Goal: Task Accomplishment & Management: Use online tool/utility

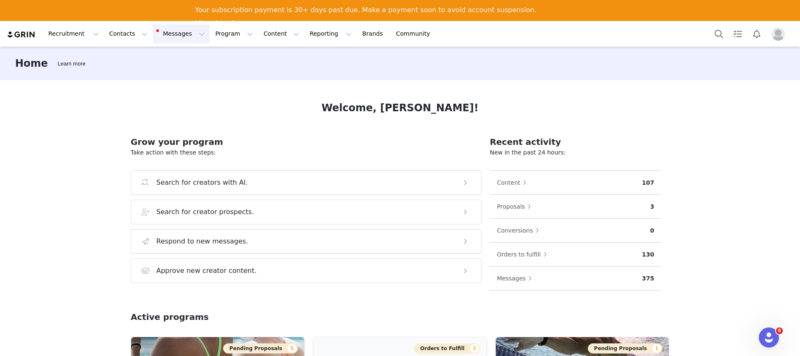
click at [161, 33] on button "Messages Messages" at bounding box center [181, 33] width 57 height 19
click at [210, 34] on button "Program Program" at bounding box center [234, 33] width 48 height 19
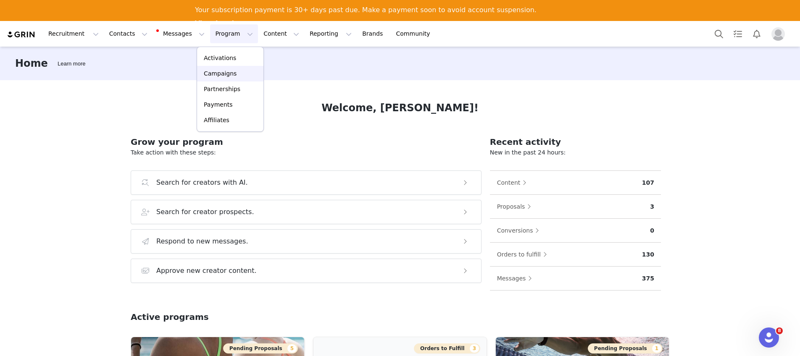
click at [225, 72] on p "Campaigns" at bounding box center [220, 73] width 33 height 9
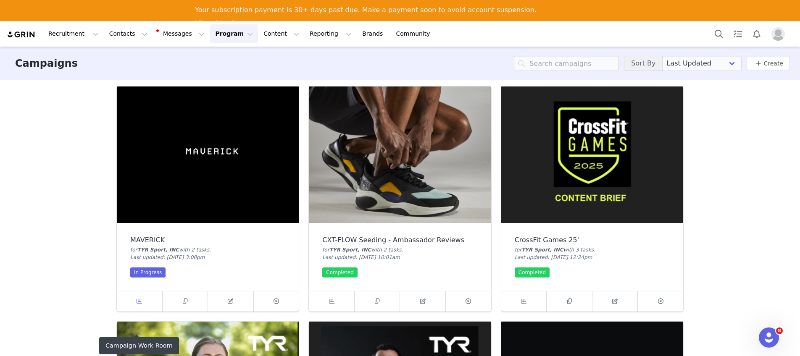
click at [145, 304] on link at bounding box center [140, 302] width 46 height 20
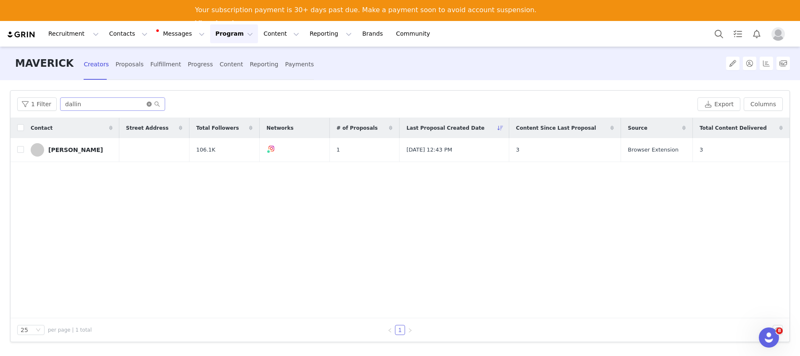
click at [147, 103] on icon "icon: close-circle" at bounding box center [149, 104] width 5 height 5
click at [148, 103] on input "text" at bounding box center [112, 104] width 105 height 13
click at [90, 110] on input "text" at bounding box center [112, 104] width 105 height 13
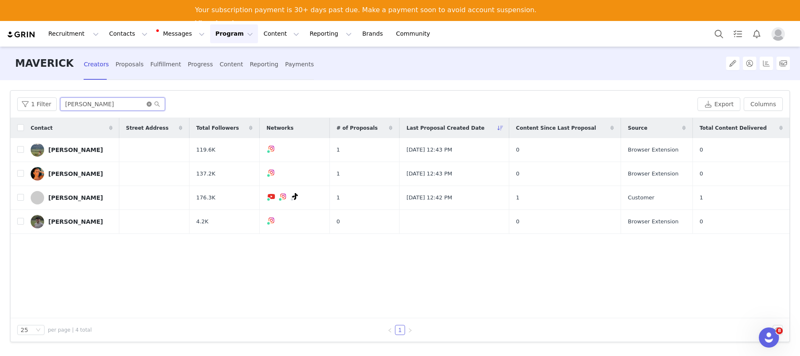
type input "sam"
click at [147, 104] on icon "icon: close-circle" at bounding box center [149, 104] width 5 height 5
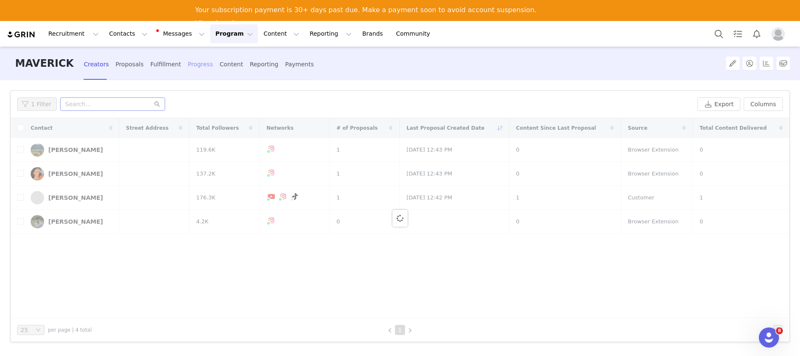
click at [190, 66] on div "Progress" at bounding box center [200, 64] width 25 height 22
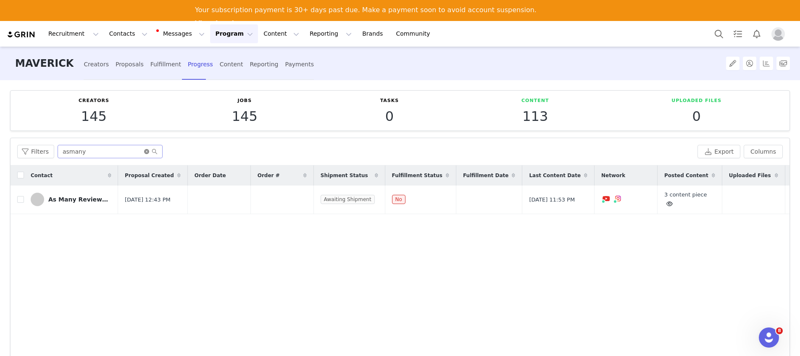
click at [145, 153] on icon "icon: close-circle" at bounding box center [146, 151] width 5 height 5
click at [125, 152] on input "text" at bounding box center [110, 151] width 105 height 13
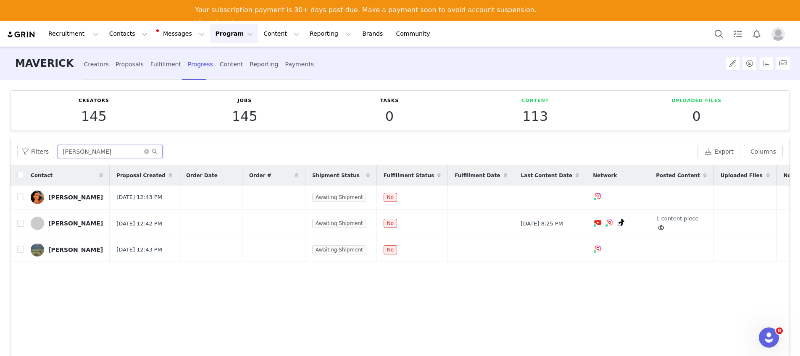
type input "sam"
click at [87, 226] on div "samuel okunola" at bounding box center [75, 223] width 55 height 7
click at [658, 231] on icon at bounding box center [661, 227] width 6 height 5
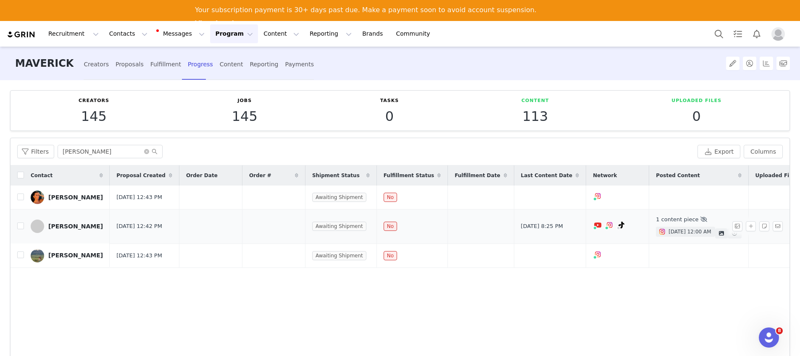
click at [657, 234] on span at bounding box center [662, 232] width 10 height 10
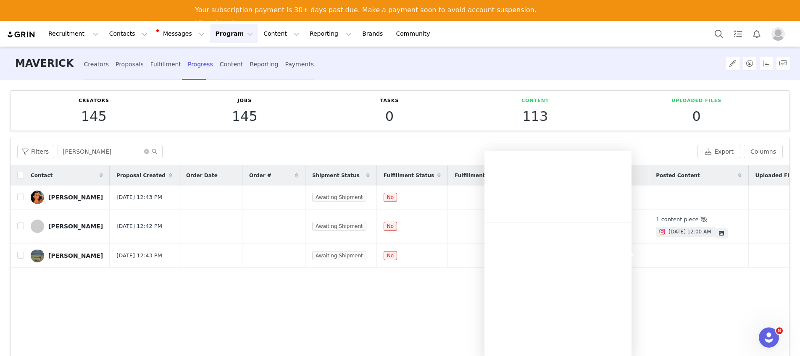
click at [435, 120] on div "Tasks 0" at bounding box center [389, 111] width 141 height 26
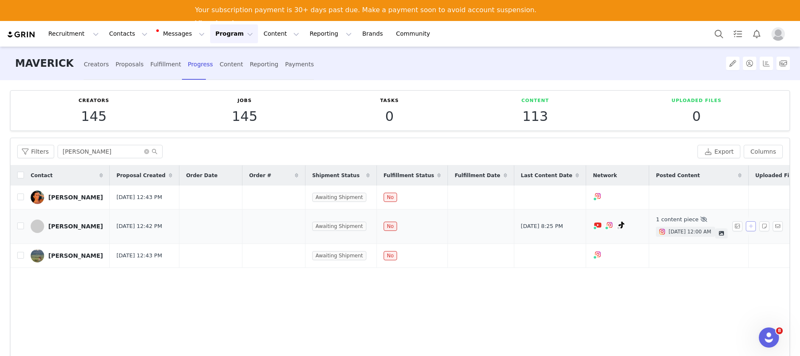
click at [747, 232] on button "button" at bounding box center [751, 227] width 10 height 10
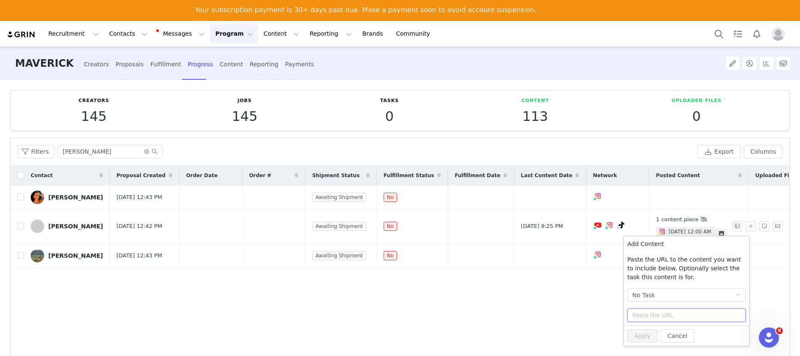
click at [674, 314] on input "text" at bounding box center [687, 315] width 119 height 13
paste input "https://www.instagram.com/p/DOgxGSRkcWl/"
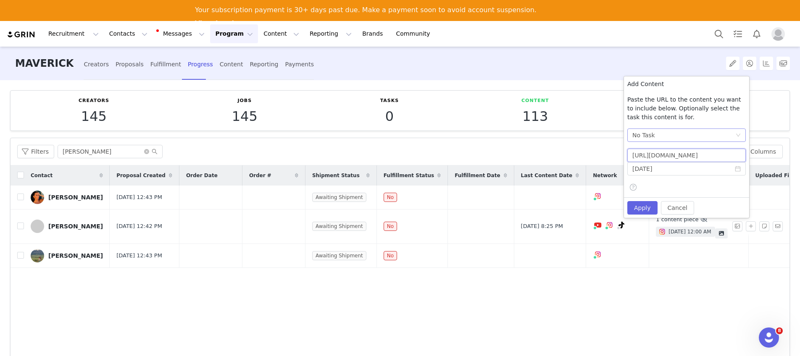
type input "https://www.instagram.com/p/DOgxGSRkcWl/"
click at [675, 141] on div "No Task" at bounding box center [684, 135] width 103 height 13
click at [674, 165] on li "Post + Stories (Instagram)" at bounding box center [687, 165] width 119 height 13
click at [670, 172] on input "[DATE]" at bounding box center [687, 168] width 119 height 13
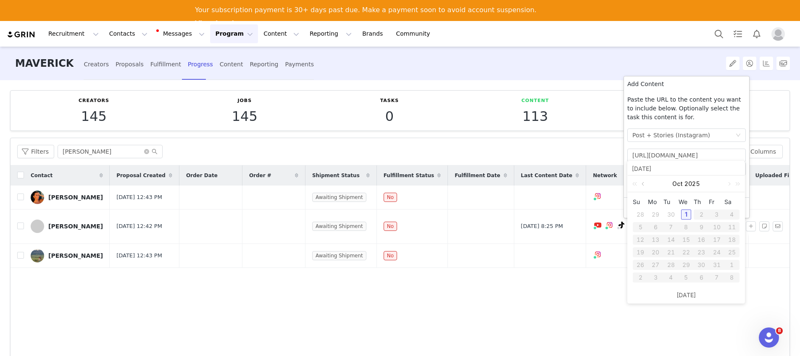
click at [644, 184] on link at bounding box center [644, 184] width 8 height 17
click at [689, 240] on div "17" at bounding box center [686, 240] width 10 height 10
type input "2025-09-17"
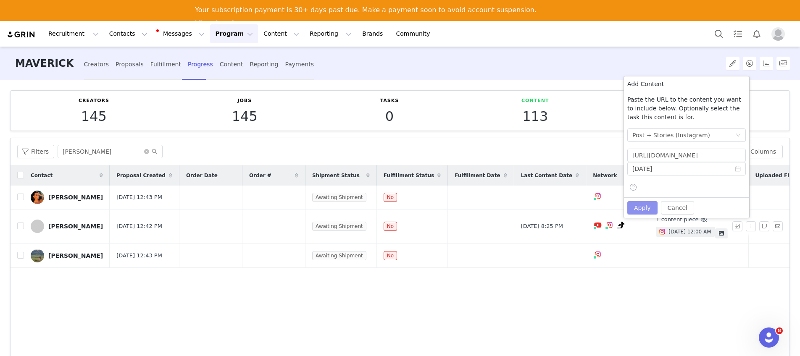
click at [644, 206] on button "Apply" at bounding box center [643, 207] width 30 height 13
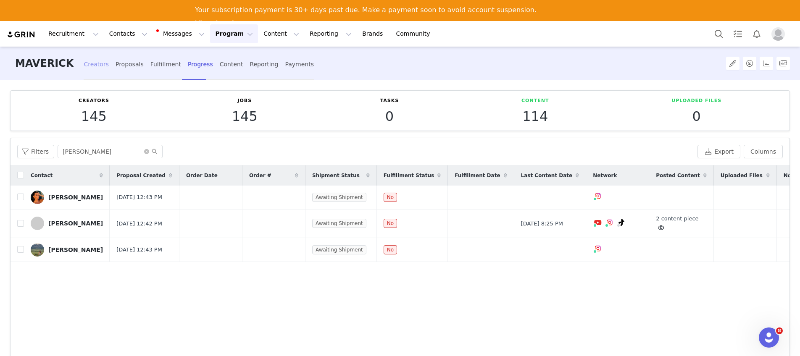
click at [90, 64] on div "Creators" at bounding box center [96, 64] width 25 height 22
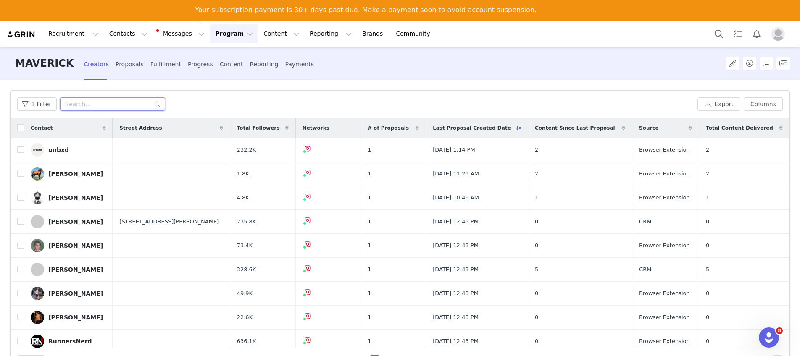
click at [105, 105] on input "text" at bounding box center [112, 104] width 105 height 13
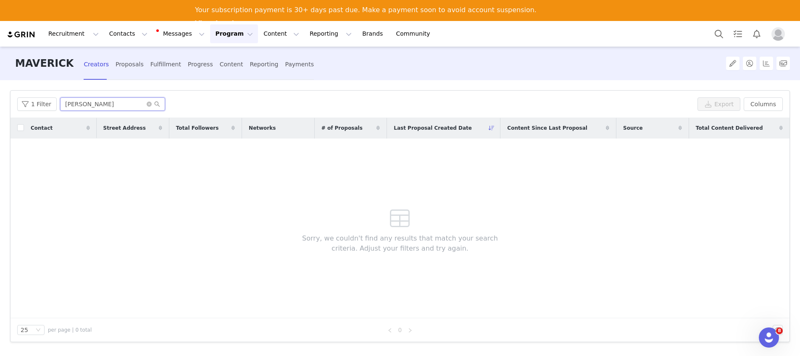
type input "ian fis"
click at [148, 102] on icon "icon: close-circle" at bounding box center [149, 104] width 5 height 5
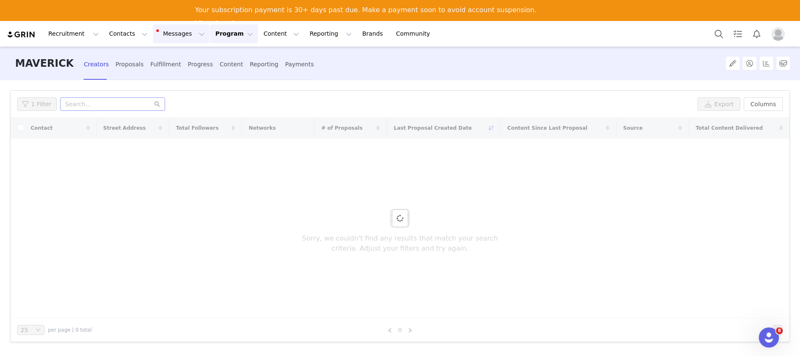
click at [165, 34] on button "Messages Messages" at bounding box center [181, 33] width 57 height 19
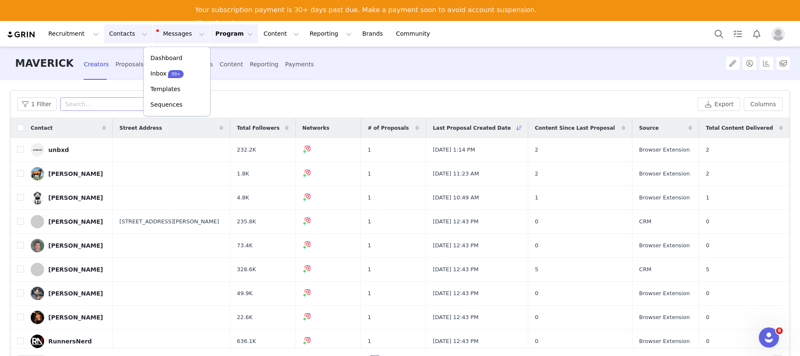
click at [126, 35] on button "Contacts Contacts" at bounding box center [128, 33] width 48 height 19
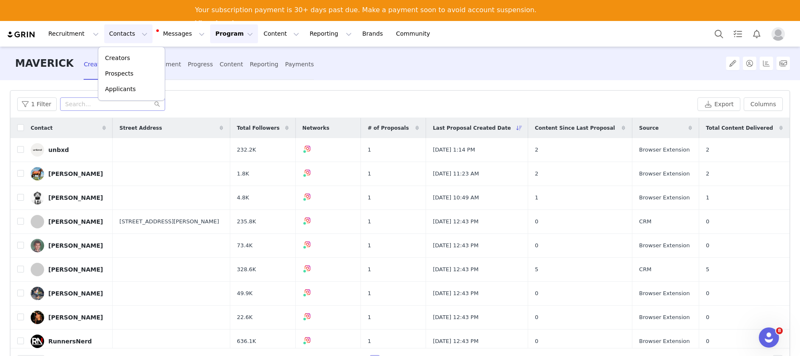
click at [210, 34] on button "Program Program" at bounding box center [234, 33] width 48 height 19
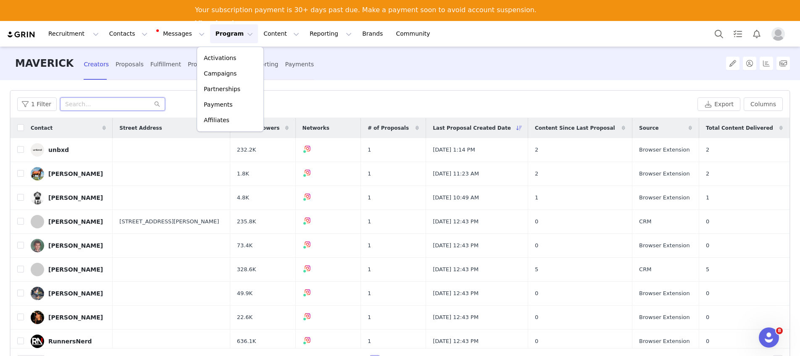
click at [100, 106] on input "text" at bounding box center [112, 104] width 105 height 13
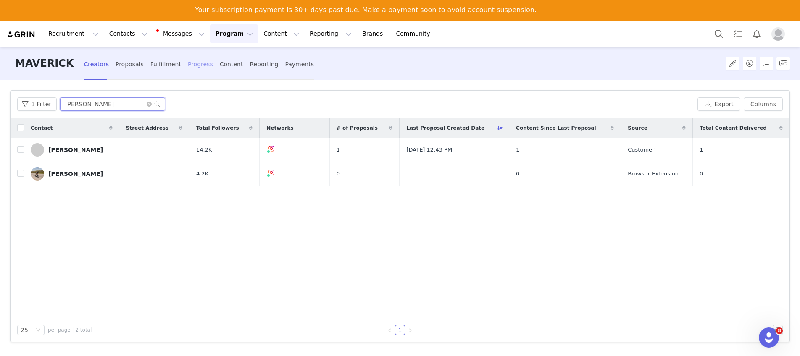
type input "ian"
click at [188, 65] on div "Progress" at bounding box center [200, 64] width 25 height 22
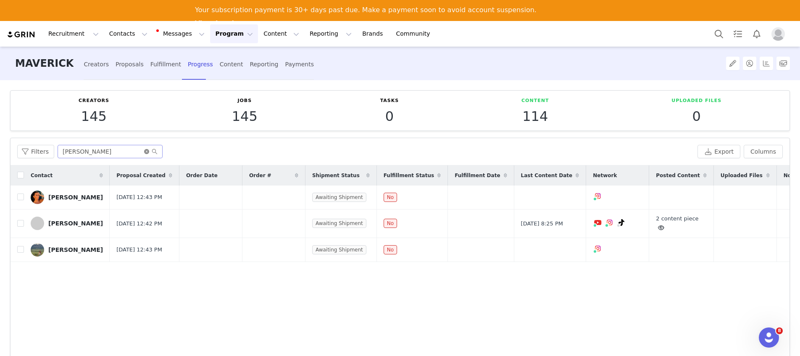
click at [144, 153] on icon "icon: close-circle" at bounding box center [146, 151] width 5 height 5
click at [126, 154] on input "text" at bounding box center [110, 151] width 105 height 13
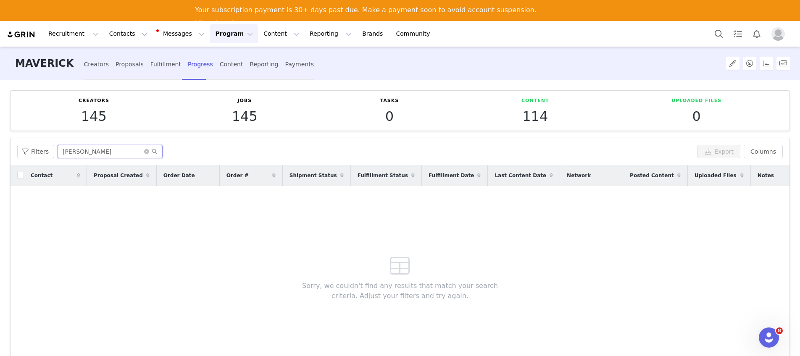
type input "ian fish"
click at [101, 66] on div "Creators Proposals Fulfillment Progress Content Reporting Payments" at bounding box center [199, 64] width 230 height 22
click at [95, 65] on div "Creators" at bounding box center [96, 64] width 25 height 22
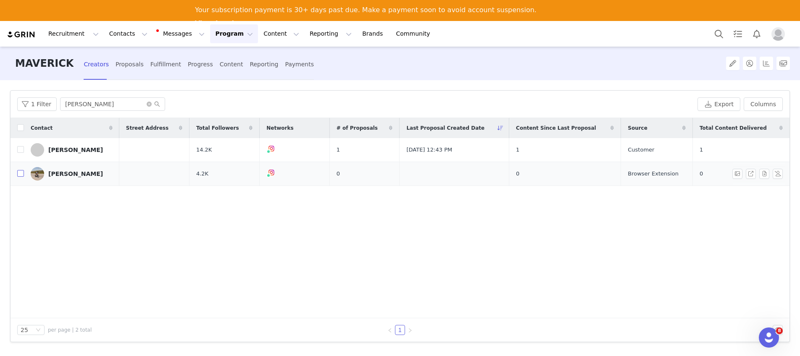
click at [21, 175] on input "checkbox" at bounding box center [20, 173] width 7 height 7
checkbox input "true"
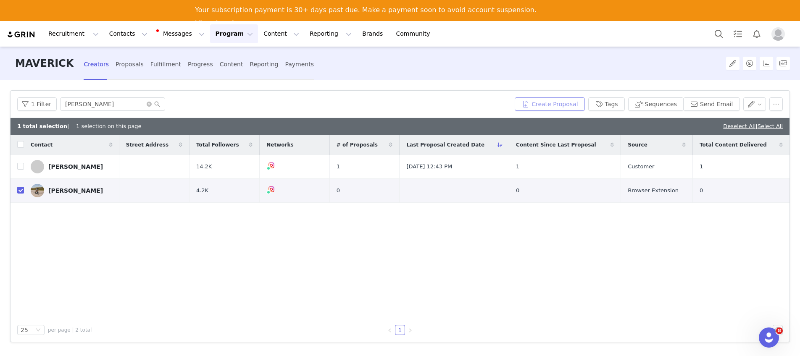
click at [565, 107] on button "Create Proposal" at bounding box center [550, 104] width 70 height 13
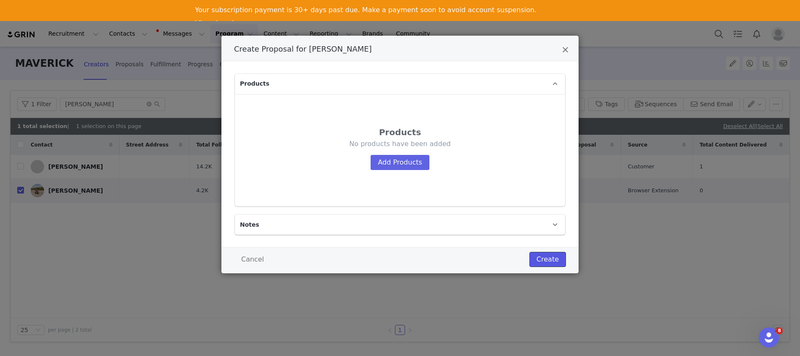
click at [563, 261] on button "Create" at bounding box center [548, 259] width 37 height 15
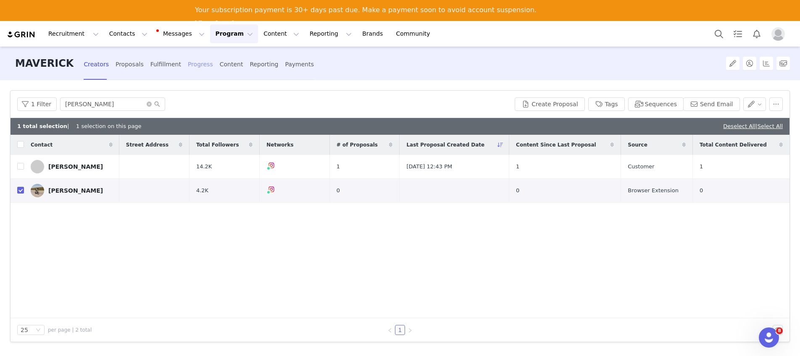
click at [197, 66] on div "Progress" at bounding box center [200, 64] width 25 height 22
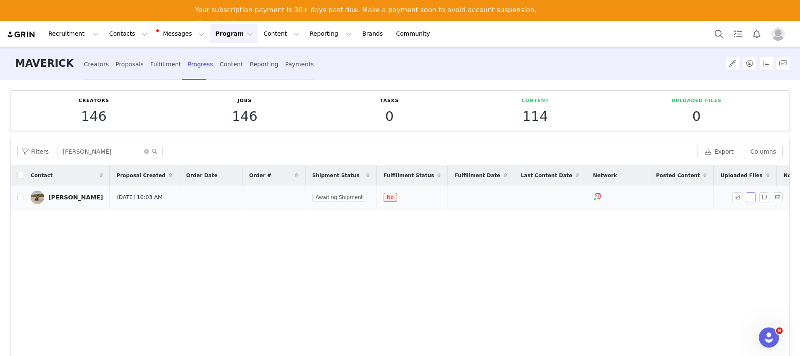
click at [746, 201] on button "button" at bounding box center [751, 198] width 10 height 10
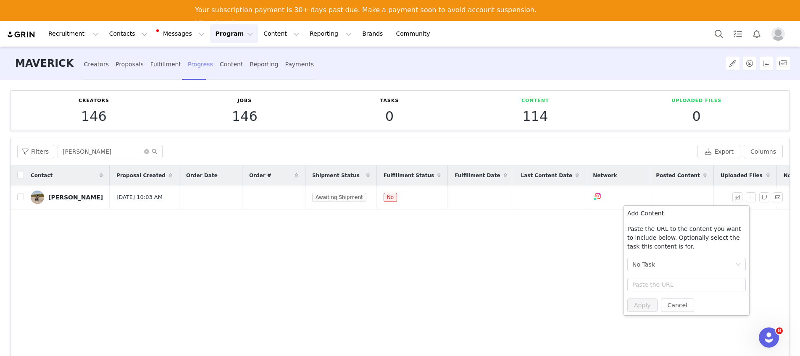
click at [193, 69] on div "Progress" at bounding box center [200, 64] width 25 height 22
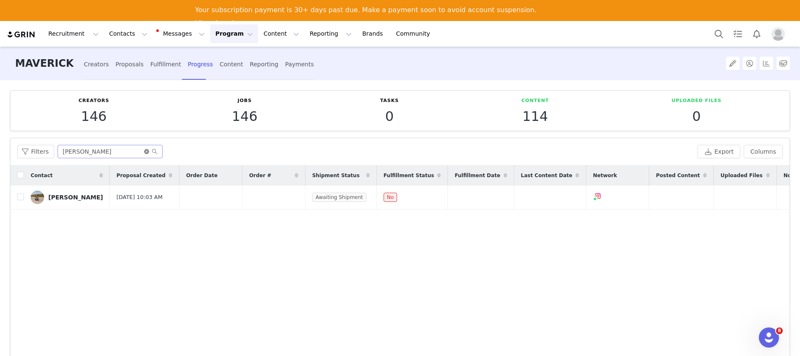
click at [147, 153] on icon "icon: close-circle" at bounding box center [146, 151] width 5 height 5
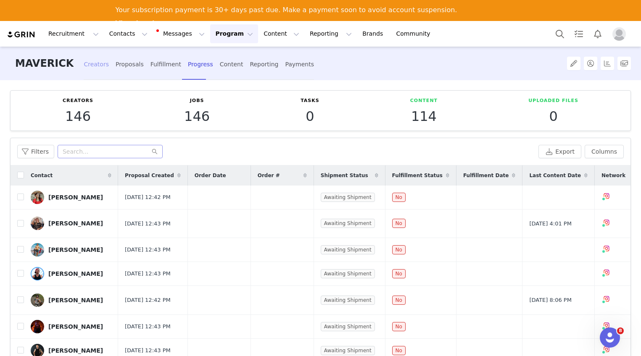
click at [89, 69] on div "Creators" at bounding box center [96, 64] width 25 height 22
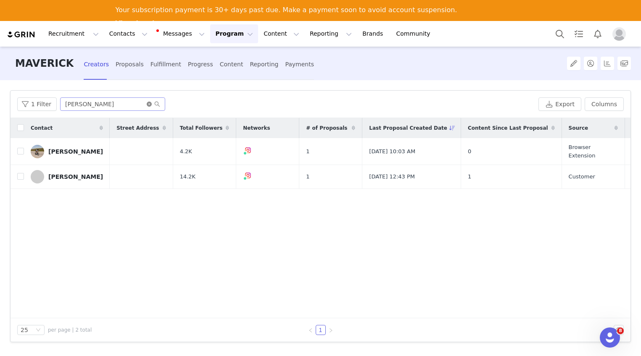
click at [147, 106] on icon "icon: close-circle" at bounding box center [149, 104] width 5 height 5
click at [126, 104] on input "text" at bounding box center [112, 104] width 105 height 13
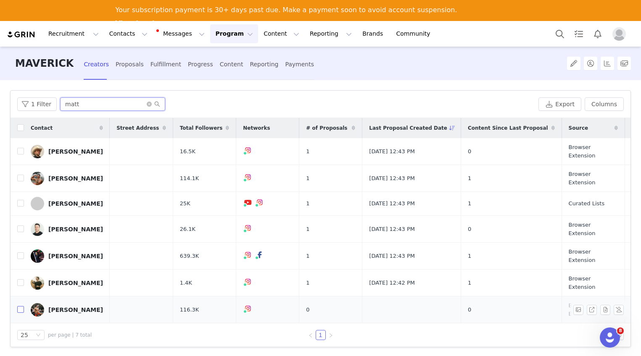
type input "matt"
click at [19, 306] on input "checkbox" at bounding box center [20, 309] width 7 height 7
checkbox input "true"
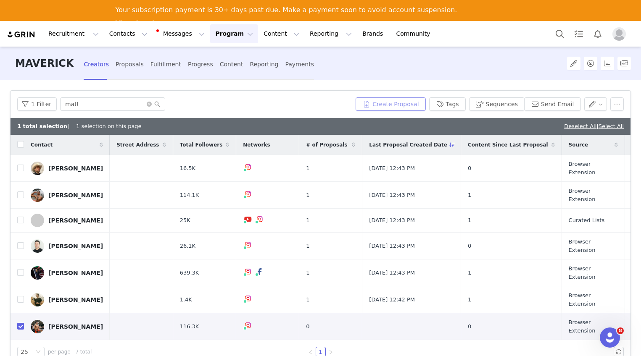
click at [392, 105] on button "Create Proposal" at bounding box center [391, 104] width 70 height 13
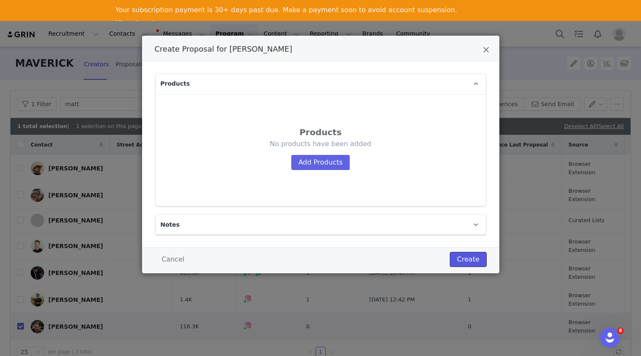
click at [473, 260] on button "Create" at bounding box center [468, 259] width 37 height 15
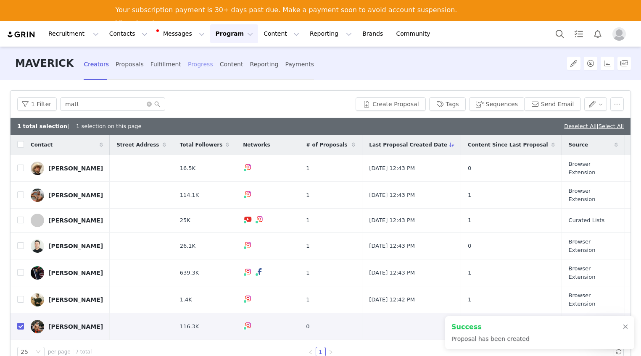
click at [190, 65] on div "Progress" at bounding box center [200, 64] width 25 height 22
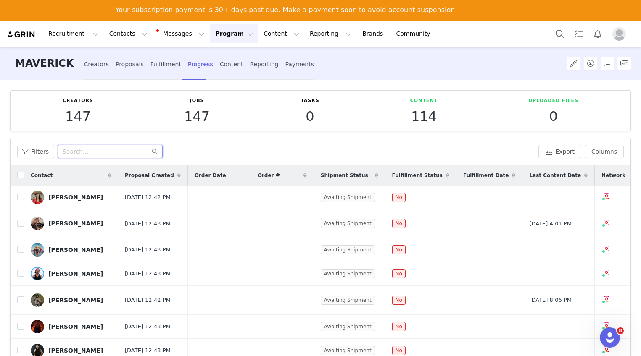
click at [95, 154] on input "text" at bounding box center [110, 151] width 105 height 13
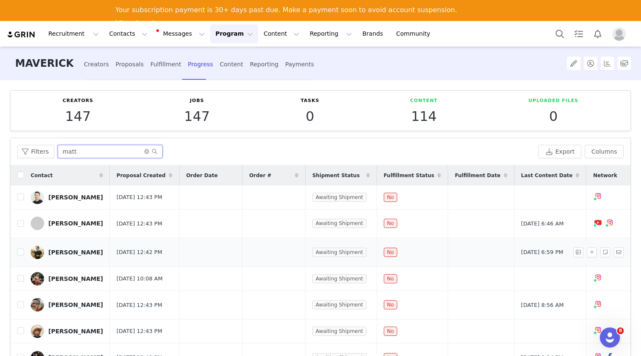
type input "matt"
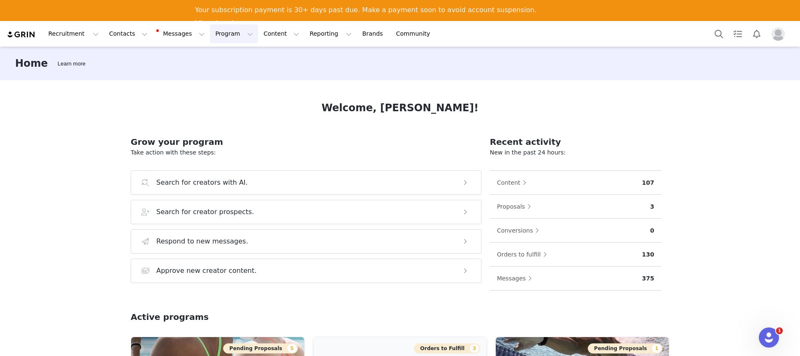
click at [212, 34] on button "Program Program" at bounding box center [234, 33] width 48 height 19
click at [213, 72] on p "Campaigns" at bounding box center [220, 73] width 33 height 9
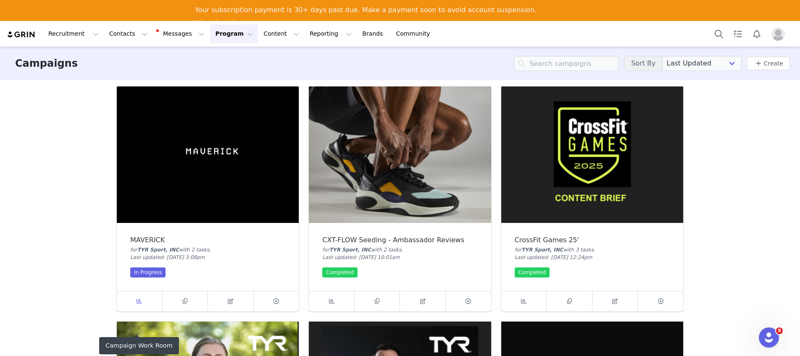
click at [140, 302] on span at bounding box center [140, 302] width 10 height 10
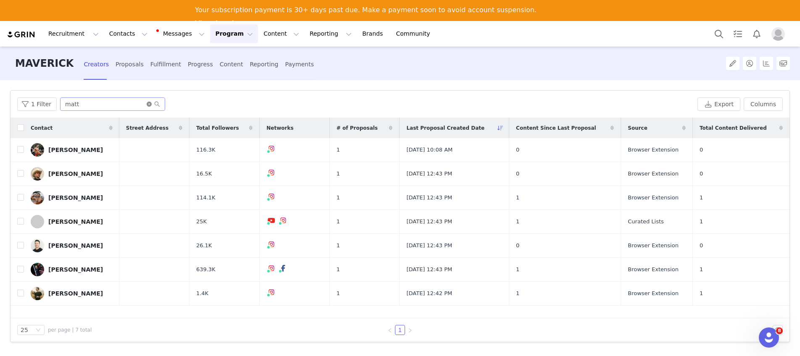
click at [147, 105] on icon "icon: close-circle" at bounding box center [149, 104] width 5 height 5
click at [122, 106] on input "text" at bounding box center [112, 104] width 105 height 13
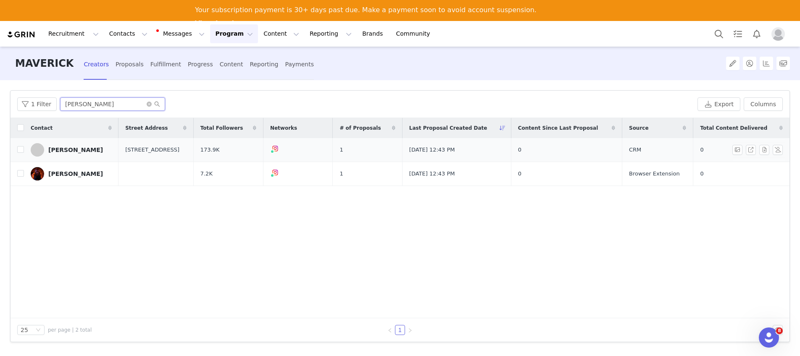
type input "alexis"
click at [71, 151] on div "Alexis Raptis" at bounding box center [75, 150] width 55 height 7
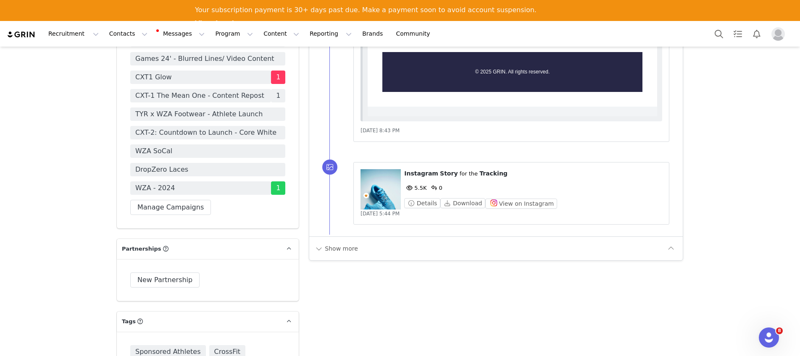
scroll to position [1453, 0]
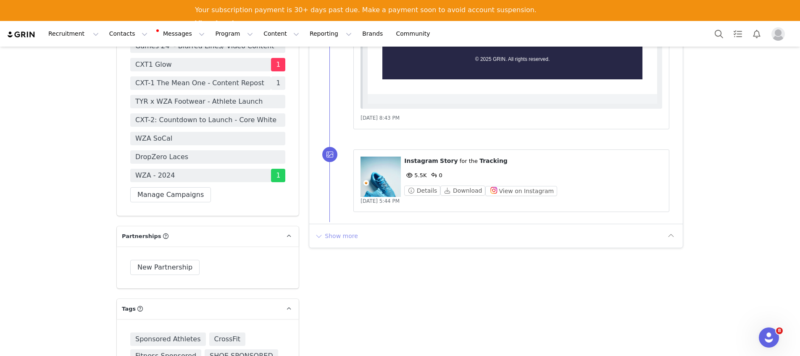
click at [341, 236] on button "Show more" at bounding box center [336, 236] width 44 height 13
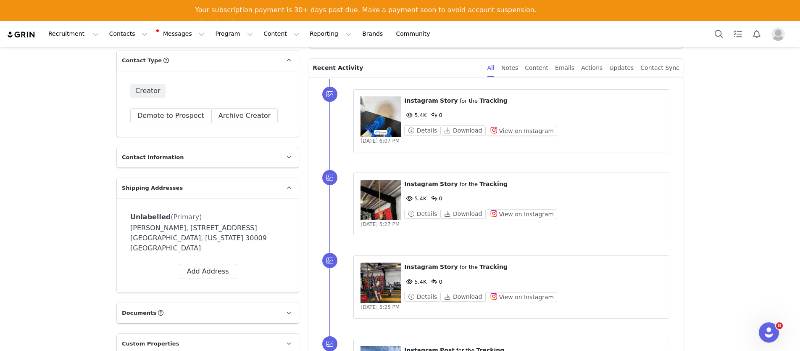
scroll to position [239, 0]
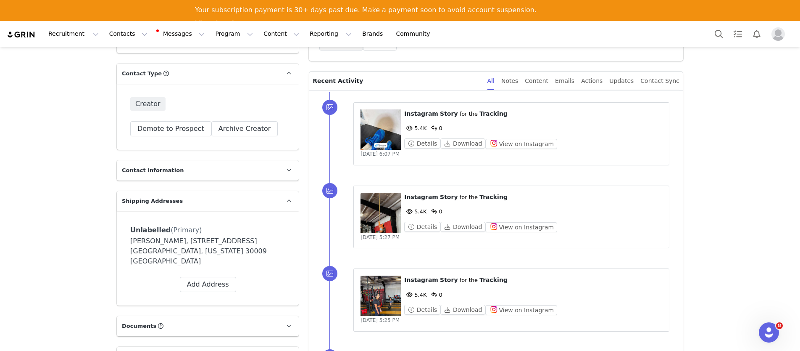
click at [386, 209] on figure at bounding box center [381, 213] width 40 height 40
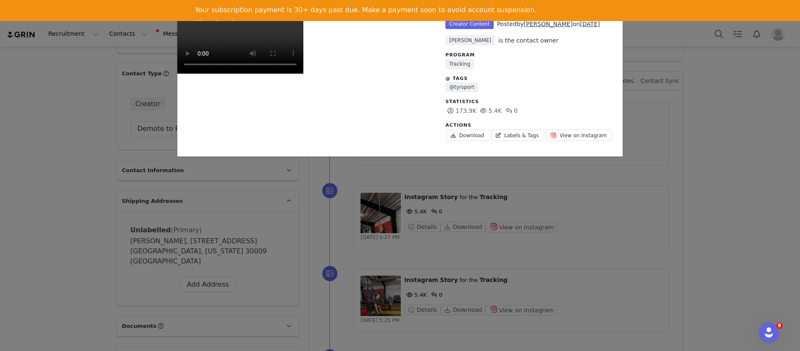
scroll to position [133, 0]
click at [471, 101] on div "Creator Content Posted by Alexis Raptis on Sep 30, 2025 Rachel Murphy is the co…" at bounding box center [530, 84] width 186 height 146
click at [482, 151] on div "Creator Content Posted by Alexis Raptis on Sep 30, 2025 Rachel Murphy is the co…" at bounding box center [530, 84] width 186 height 146
click at [682, 81] on div "Unlabeled Creator Content Posted by Alexis Raptis on Sep 30, 2025 Rachel Murphy…" at bounding box center [400, 175] width 800 height 351
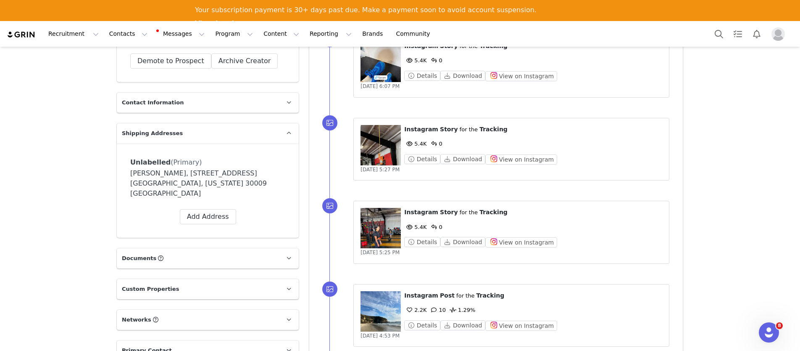
scroll to position [341, 0]
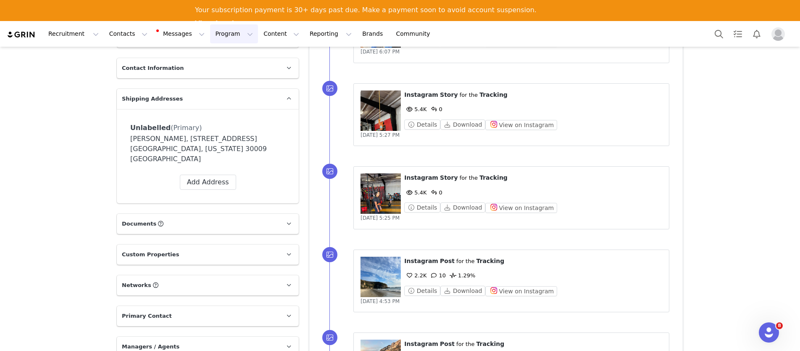
click at [213, 33] on button "Program Program" at bounding box center [234, 33] width 48 height 19
click at [225, 74] on p "Campaigns" at bounding box center [220, 73] width 33 height 9
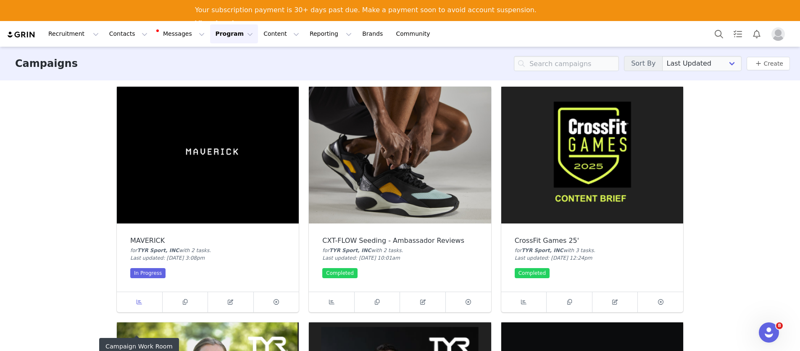
click at [142, 301] on link at bounding box center [140, 302] width 46 height 20
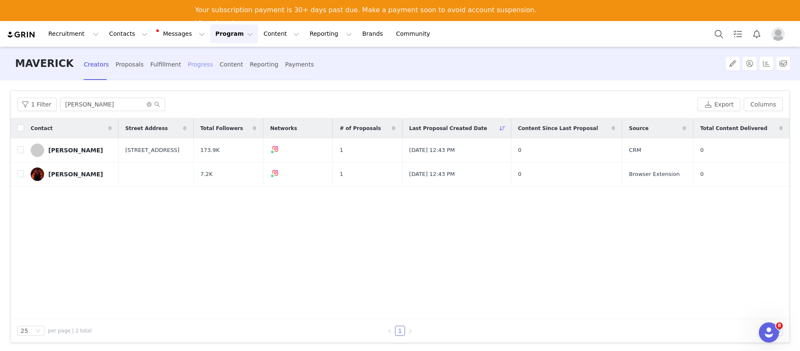
click at [193, 66] on div "Progress" at bounding box center [200, 64] width 25 height 22
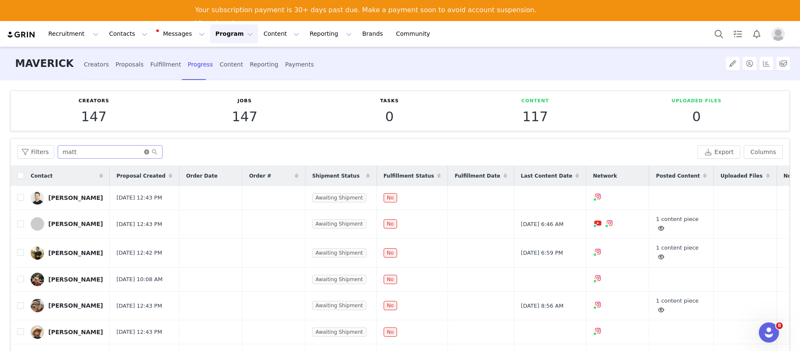
click at [144, 152] on icon "icon: close-circle" at bounding box center [146, 151] width 5 height 5
click at [127, 152] on input "text" at bounding box center [110, 151] width 105 height 13
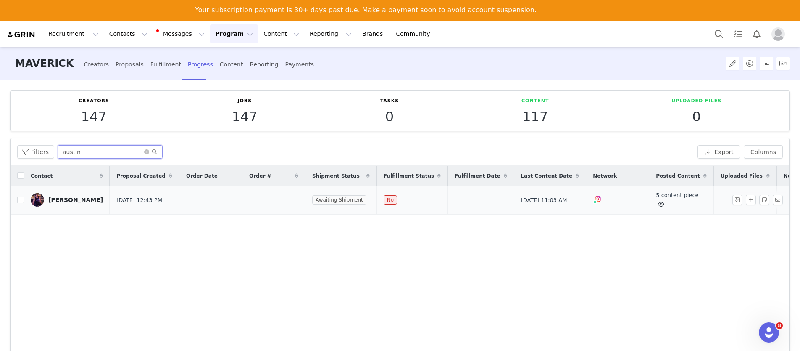
type input "austin"
click at [656, 201] on div "5 content piece" at bounding box center [681, 200] width 51 height 18
click at [656, 195] on link "5 content piece" at bounding box center [677, 200] width 42 height 16
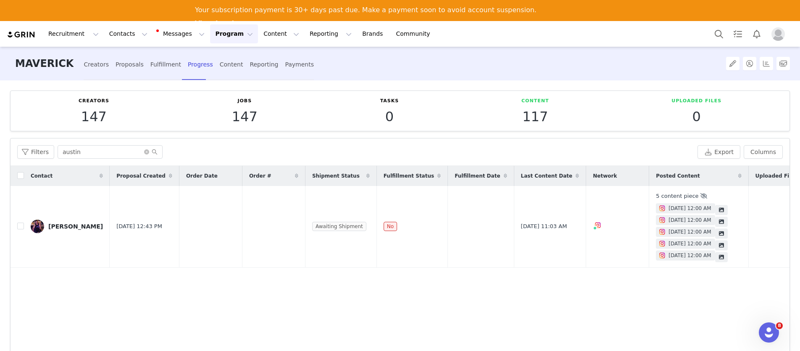
click at [684, 223] on body "Recruitment Recruitment Creator Search Curated Lists Landing Pages Web Extensio…" at bounding box center [400, 196] width 800 height 351
click at [147, 152] on icon "icon: close-circle" at bounding box center [146, 151] width 5 height 5
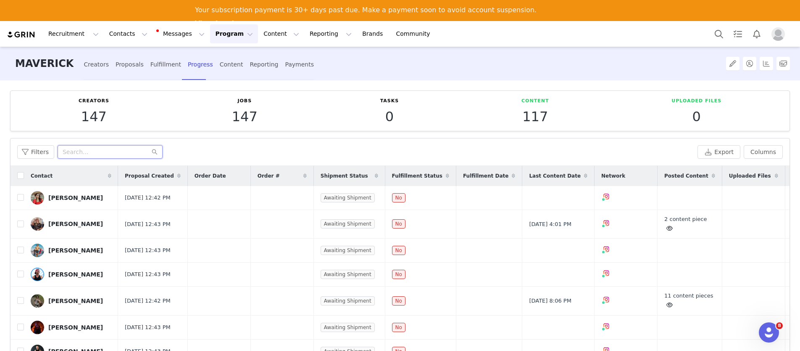
click at [128, 150] on input "text" at bounding box center [110, 151] width 105 height 13
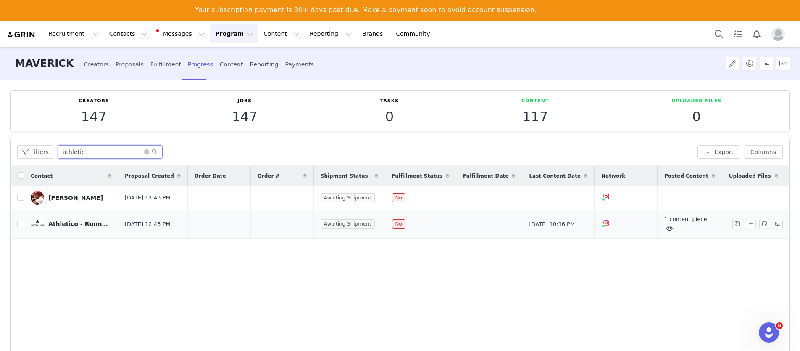
type input "athletic"
click at [667, 231] on icon at bounding box center [670, 227] width 6 height 5
click at [698, 236] on span "Sep 13, 2025 12:00 AM" at bounding box center [698, 232] width 42 height 8
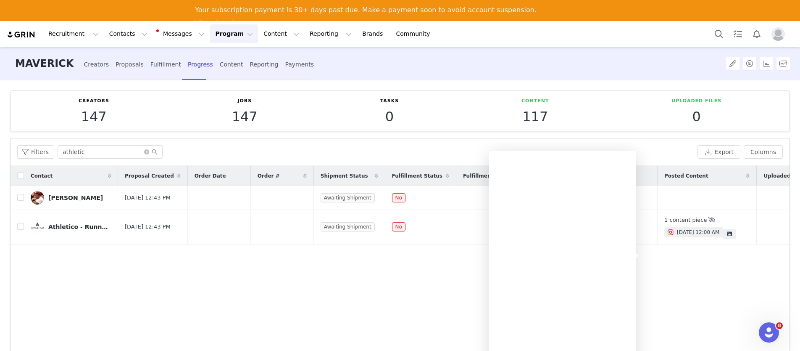
click at [663, 270] on div "Contact Proposal Created Order Date Order # Shipment Status Fulfillment Status …" at bounding box center [400, 266] width 779 height 201
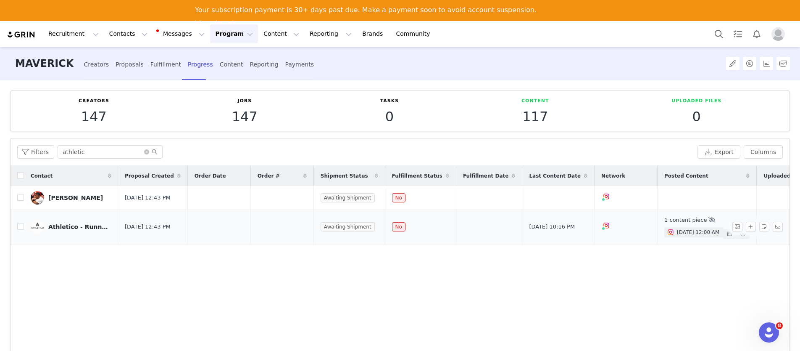
click at [727, 236] on icon at bounding box center [729, 233] width 5 height 5
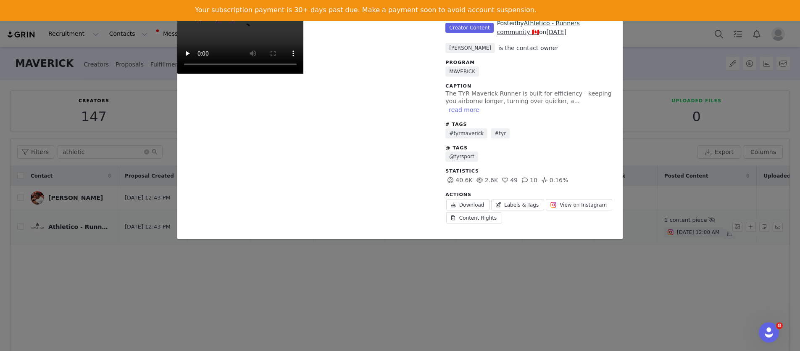
scroll to position [132, 0]
click at [123, 261] on div "Unlabeled Creator Content Posted by Athletico - Runners community 🇨🇦 on Sep 13,…" at bounding box center [400, 175] width 800 height 351
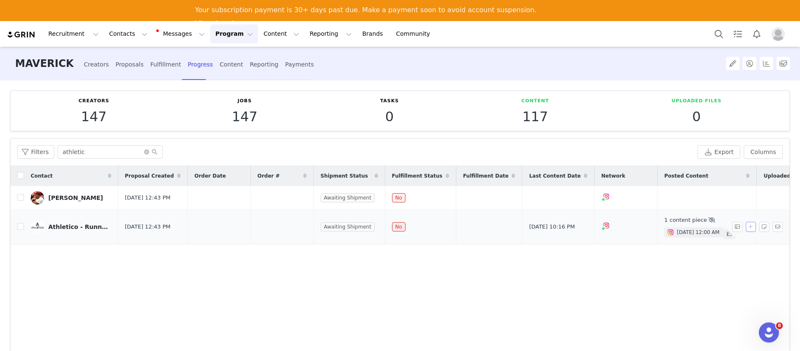
click at [746, 231] on button "button" at bounding box center [751, 227] width 10 height 10
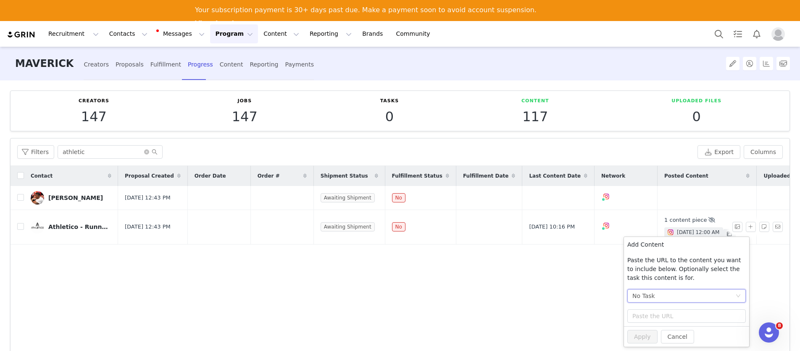
click at [687, 293] on div "No Task" at bounding box center [684, 295] width 103 height 13
click at [669, 326] on li "Post + Stories (Instagram)" at bounding box center [687, 325] width 119 height 13
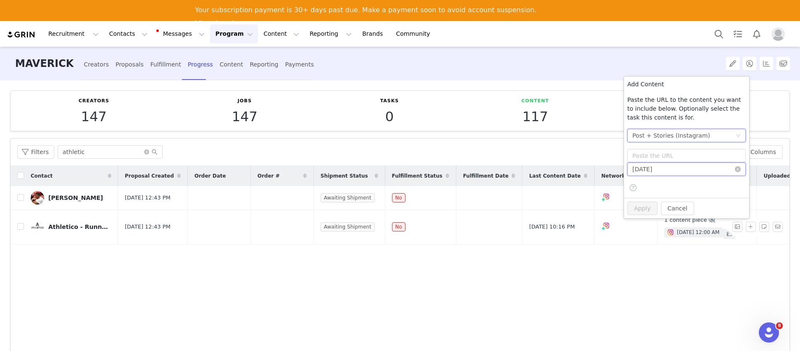
click at [658, 171] on input "[DATE]" at bounding box center [687, 168] width 119 height 13
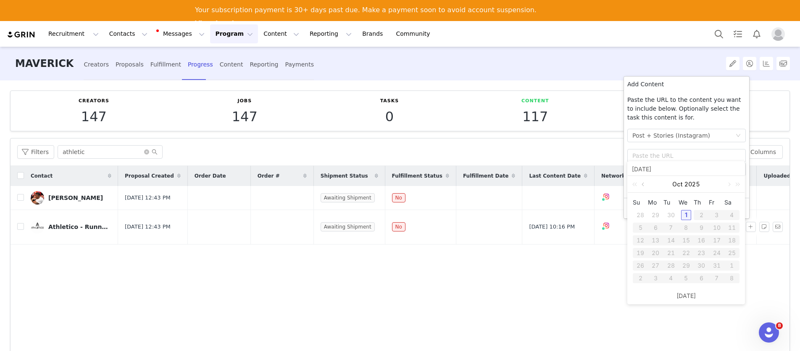
click at [644, 186] on link at bounding box center [644, 184] width 8 height 17
click at [686, 229] on div "10" at bounding box center [686, 227] width 10 height 10
type input "2025-09-10"
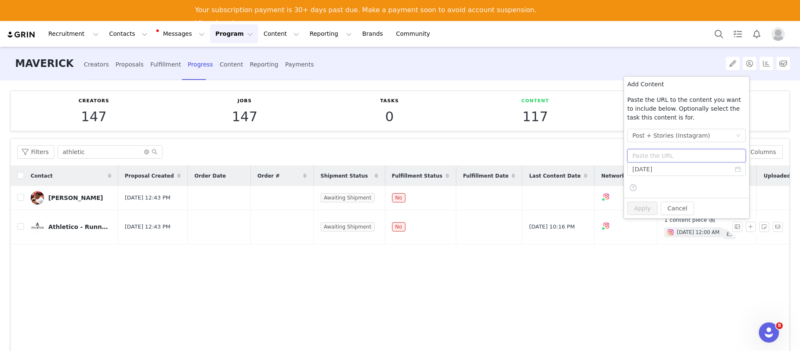
click at [646, 158] on input "text" at bounding box center [687, 155] width 119 height 13
paste input "https://www.instagram.com/p/DOXW5vnjJxw/"
type input "https://www.instagram.com/p/DOXW5vnjJxw/"
click at [648, 208] on button "Apply" at bounding box center [643, 207] width 30 height 13
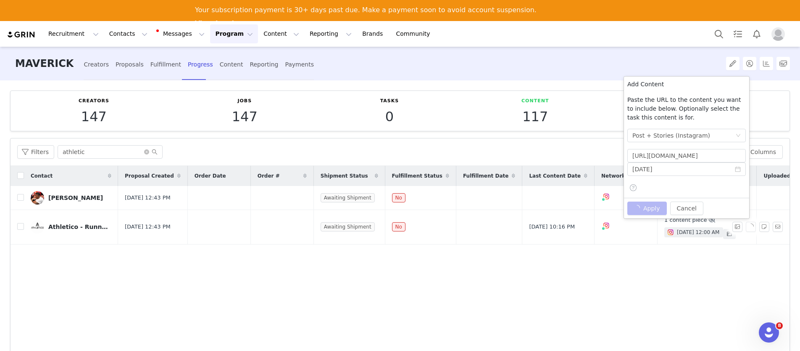
scroll to position [0, 0]
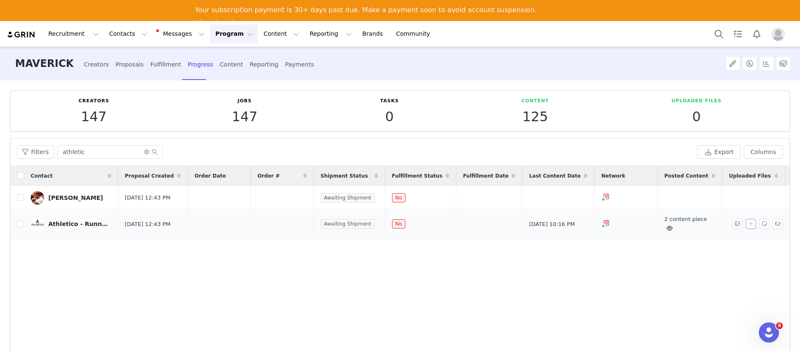
click at [746, 228] on button "button" at bounding box center [751, 224] width 10 height 10
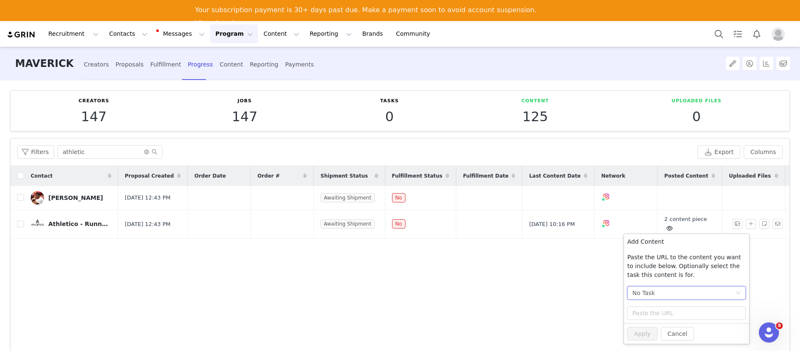
click at [680, 290] on div "No Task" at bounding box center [684, 292] width 103 height 13
click at [673, 322] on li "Post + Stories (Instagram)" at bounding box center [687, 322] width 119 height 13
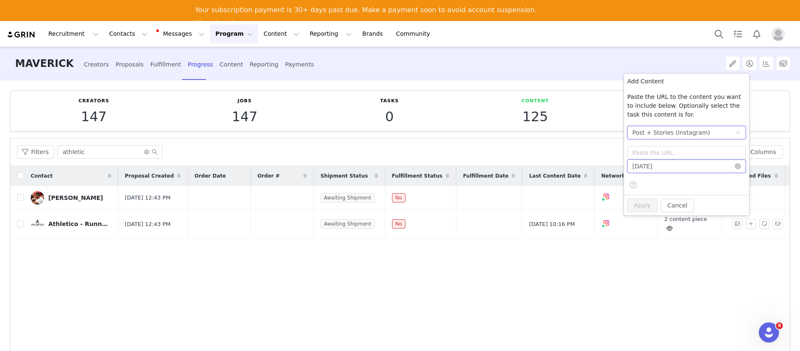
click at [659, 168] on input "2025-09-10" at bounding box center [687, 165] width 119 height 13
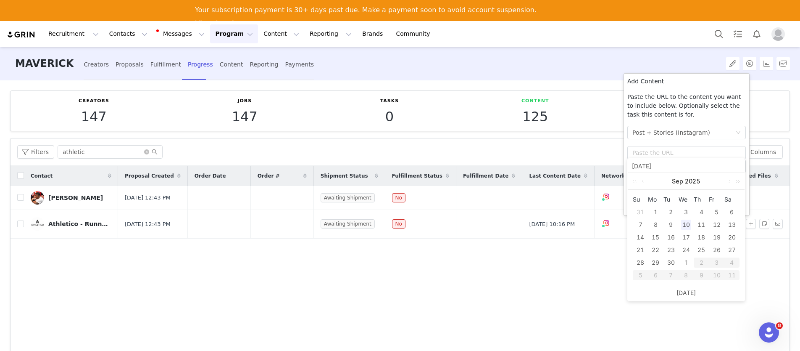
click at [653, 159] on div "2025-09-10" at bounding box center [686, 165] width 117 height 14
click at [720, 224] on div "12" at bounding box center [717, 224] width 10 height 10
type input "2025-09-12"
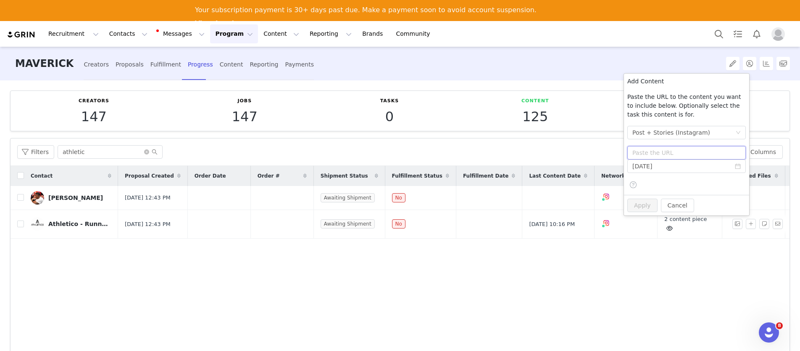
click at [644, 153] on input "text" at bounding box center [687, 152] width 119 height 13
paste input "https://www.instagram.com/p/DOa-LkbjoRt/"
type input "https://www.instagram.com/p/DOa-LkbjoRt/"
click at [647, 206] on button "Apply" at bounding box center [643, 204] width 30 height 13
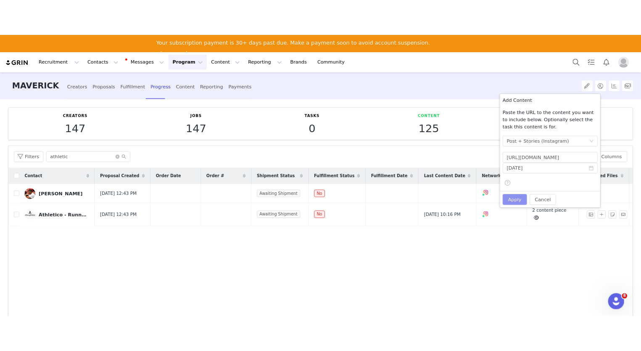
scroll to position [0, 0]
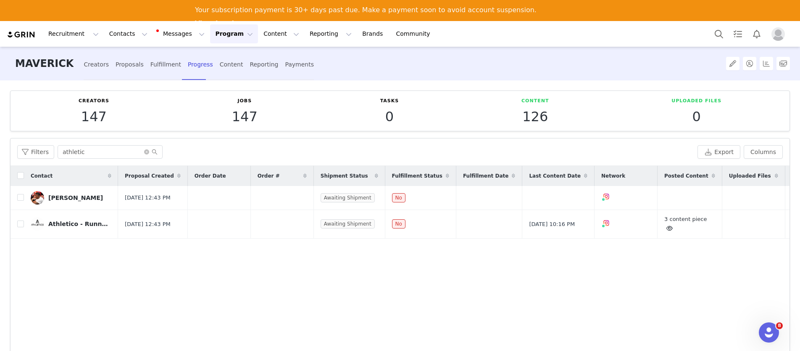
click at [667, 231] on icon at bounding box center [670, 227] width 6 height 5
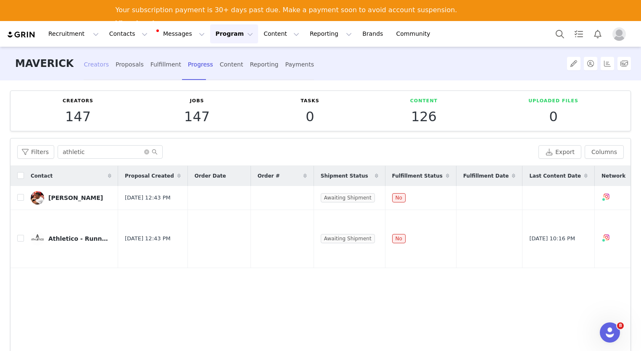
click at [95, 67] on div "Creators" at bounding box center [96, 64] width 25 height 22
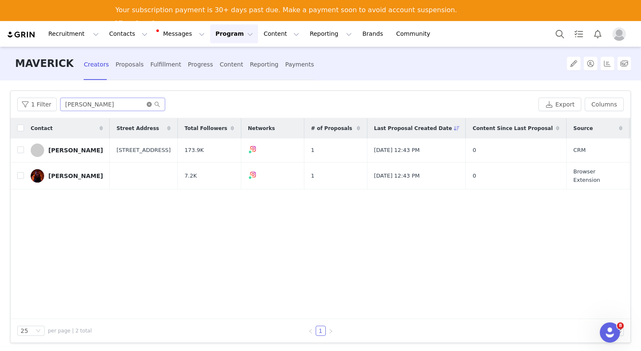
click at [147, 106] on icon "icon: close-circle" at bounding box center [149, 104] width 5 height 5
click at [125, 103] on input "text" at bounding box center [112, 104] width 105 height 13
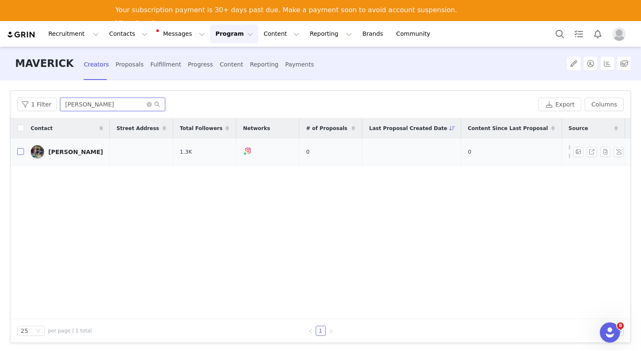
type input "colleen"
click at [20, 148] on input "checkbox" at bounding box center [20, 151] width 7 height 7
checkbox input "true"
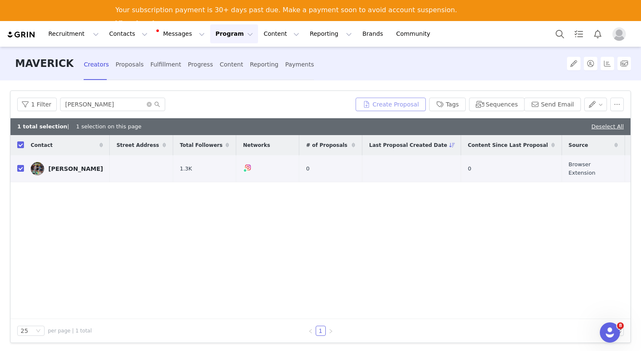
click at [389, 105] on button "Create Proposal" at bounding box center [391, 104] width 70 height 13
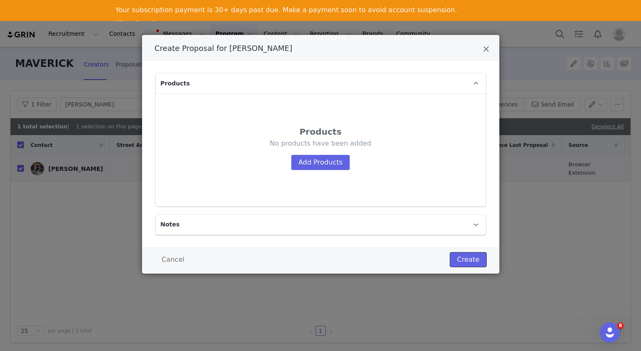
click at [478, 258] on button "Create" at bounding box center [468, 259] width 37 height 15
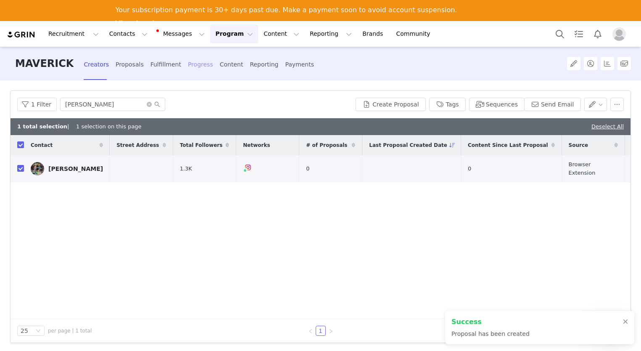
click at [188, 64] on div "Progress" at bounding box center [200, 64] width 25 height 22
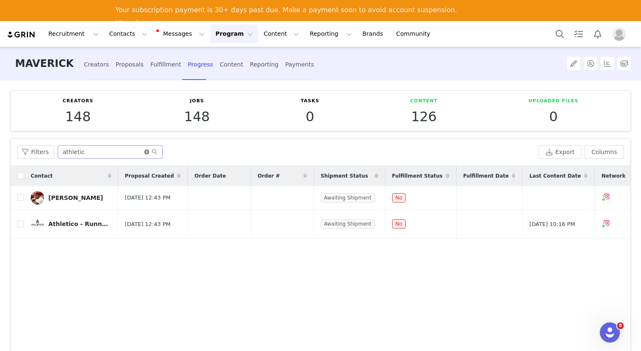
click at [146, 153] on icon "icon: close-circle" at bounding box center [146, 151] width 5 height 5
click at [139, 151] on input "text" at bounding box center [110, 151] width 105 height 13
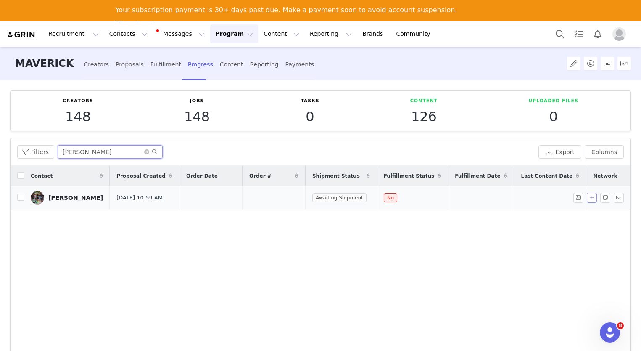
type input "colleen"
click at [587, 201] on button "button" at bounding box center [592, 198] width 10 height 10
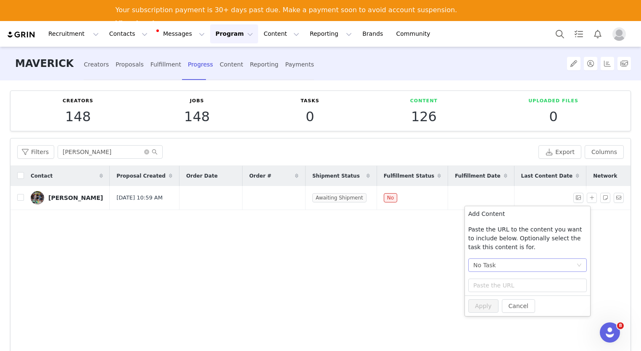
click at [517, 269] on div "No Task" at bounding box center [524, 265] width 103 height 13
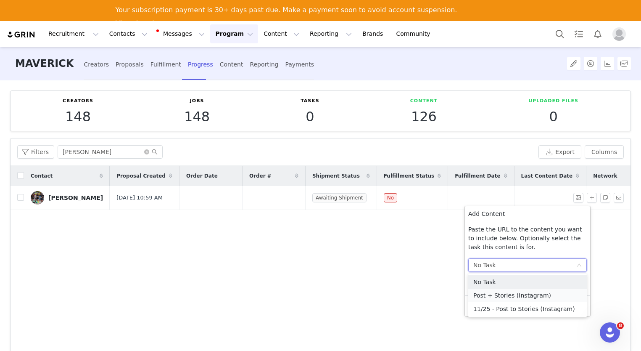
click at [512, 296] on li "Post + Stories (Instagram)" at bounding box center [527, 294] width 119 height 13
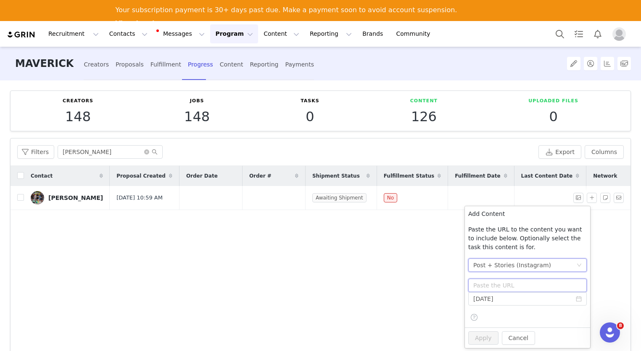
click at [504, 286] on input "text" at bounding box center [527, 284] width 119 height 13
paste input "https://www.instagram.com/p/DOuAYUvgcan/"
type input "https://www.instagram.com/p/DOuAYUvgcan/"
click at [504, 298] on input "[DATE]" at bounding box center [527, 298] width 119 height 13
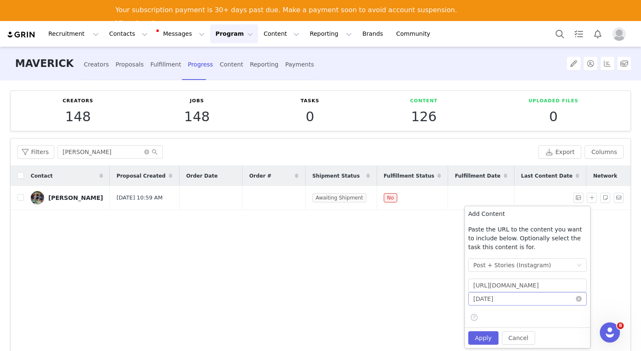
scroll to position [0, 0]
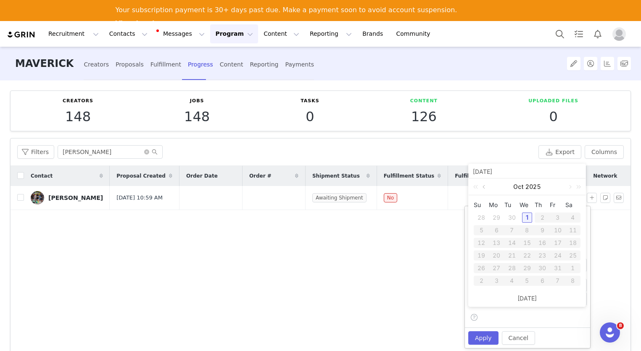
click at [484, 188] on link at bounding box center [485, 186] width 8 height 17
click at [560, 230] on div "12" at bounding box center [558, 230] width 10 height 10
type input "2025-09-12"
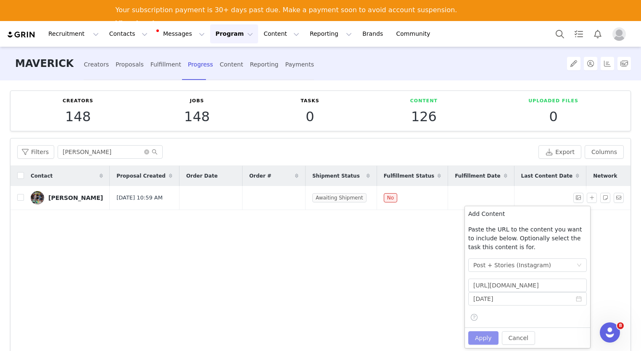
click at [492, 335] on button "Apply" at bounding box center [483, 337] width 30 height 13
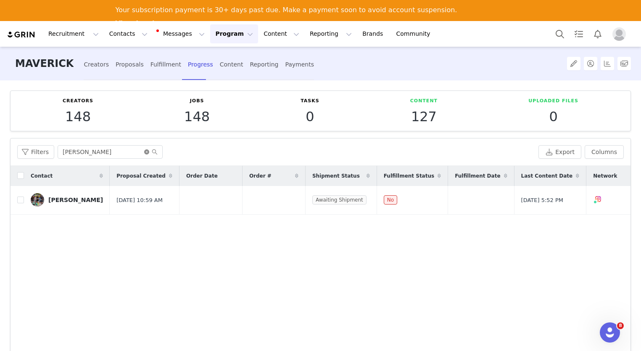
click at [145, 151] on icon "icon: close-circle" at bounding box center [146, 151] width 5 height 5
click at [136, 150] on input "text" at bounding box center [110, 151] width 105 height 13
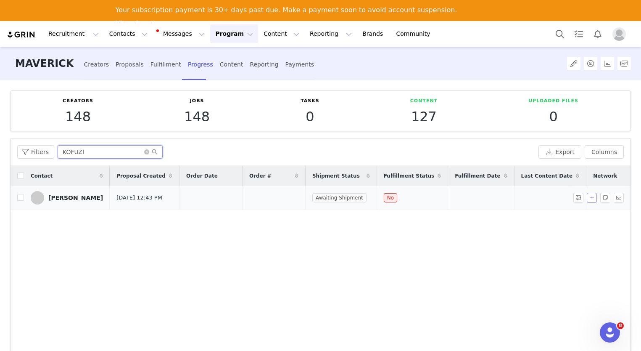
type input "KOFUZI"
click at [587, 198] on button "button" at bounding box center [592, 198] width 10 height 10
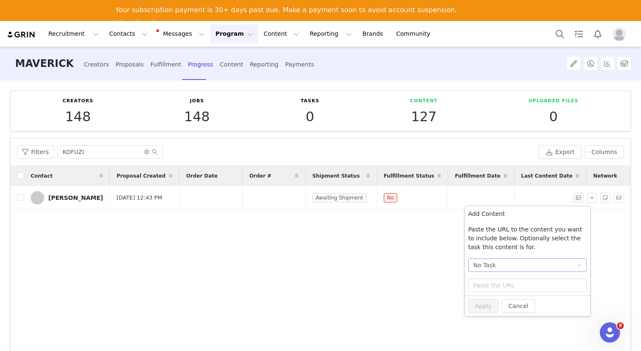
click at [553, 264] on div "No Task" at bounding box center [524, 265] width 103 height 13
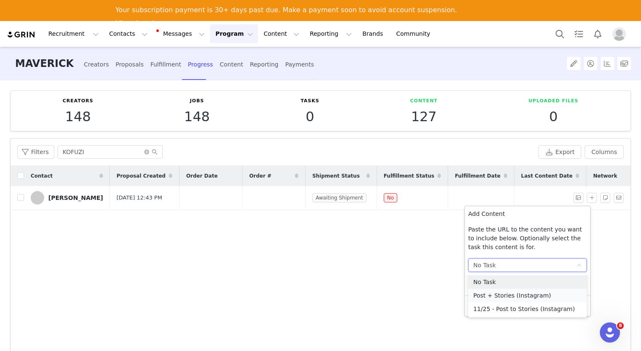
click at [535, 292] on li "Post + Stories (Instagram)" at bounding box center [527, 294] width 119 height 13
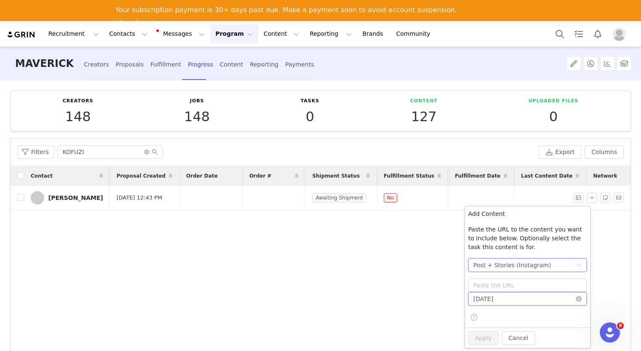
click at [519, 302] on input "[DATE]" at bounding box center [527, 298] width 119 height 13
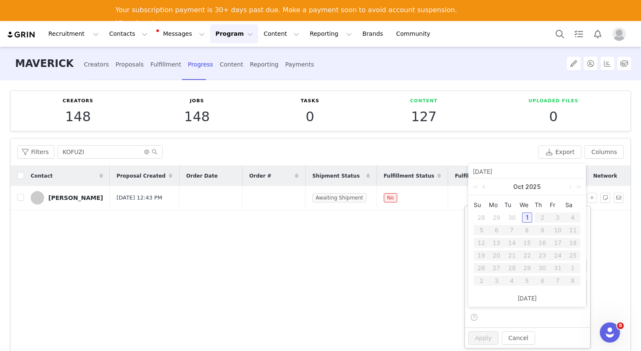
click at [485, 191] on link at bounding box center [485, 186] width 8 height 17
click at [514, 267] on div "30" at bounding box center [512, 268] width 10 height 10
type input "2025-09-30"
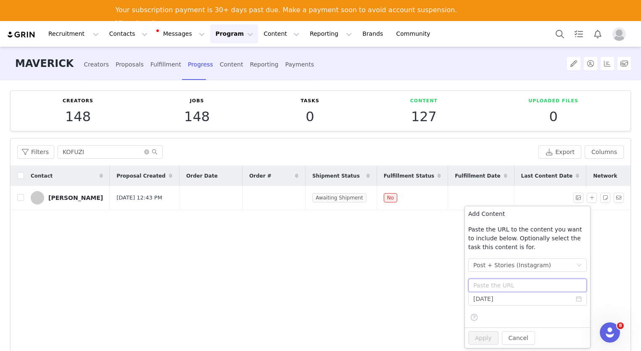
click at [497, 286] on input "text" at bounding box center [527, 284] width 119 height 13
paste input "https://www.instagram.com/p/DPL9-Lyjm5k/"
type input "https://www.instagram.com/p/DPL9-Lyjm5k/"
click at [484, 338] on button "Apply" at bounding box center [483, 337] width 30 height 13
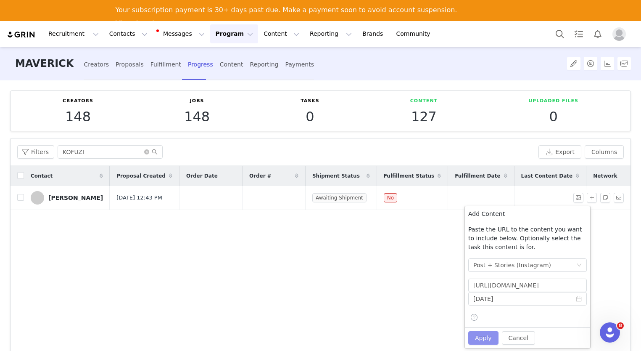
scroll to position [0, 0]
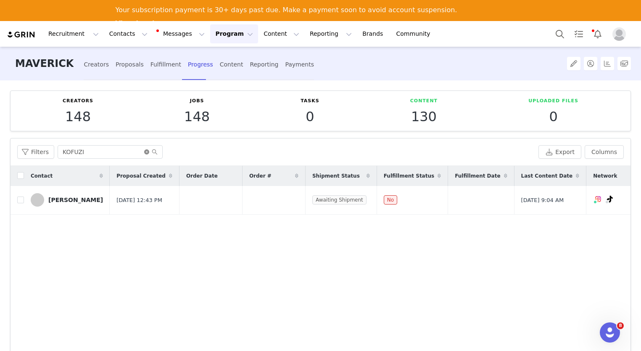
click at [144, 151] on icon "icon: close-circle" at bounding box center [146, 151] width 5 height 5
click at [129, 152] on input "text" at bounding box center [110, 151] width 105 height 13
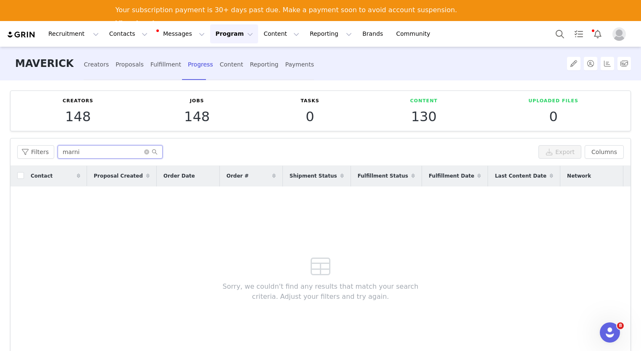
type input "marni"
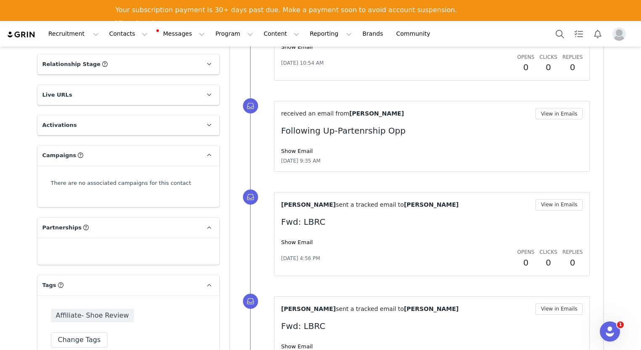
scroll to position [633, 0]
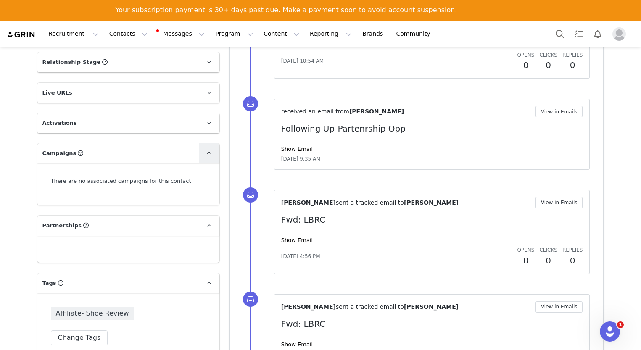
click at [204, 155] on span at bounding box center [209, 153] width 10 height 10
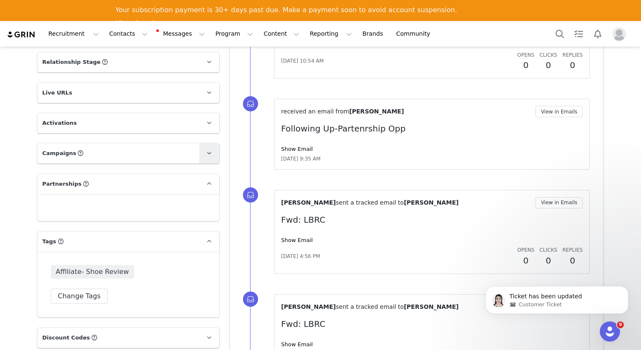
scroll to position [0, 0]
click at [109, 155] on p "Campaigns Any campaigns associated with a contact will be available to them via…" at bounding box center [118, 153] width 162 height 20
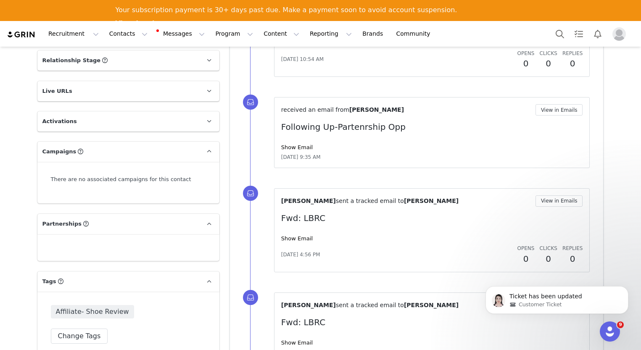
click at [90, 177] on div "There are no associated campaigns for this contact" at bounding box center [128, 179] width 155 height 8
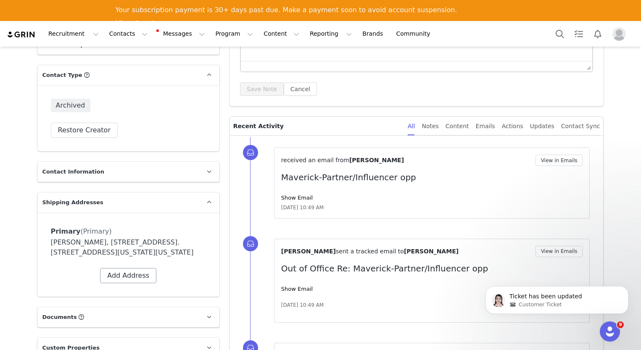
scroll to position [108, 0]
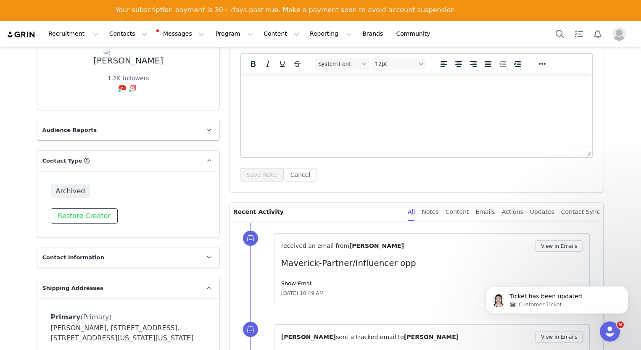
click at [92, 214] on button "Restore Creator" at bounding box center [84, 216] width 67 height 15
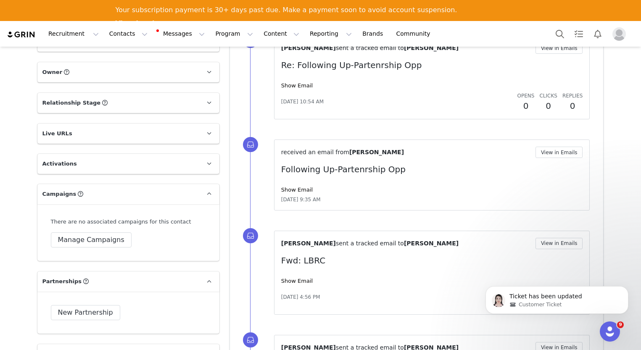
scroll to position [594, 0]
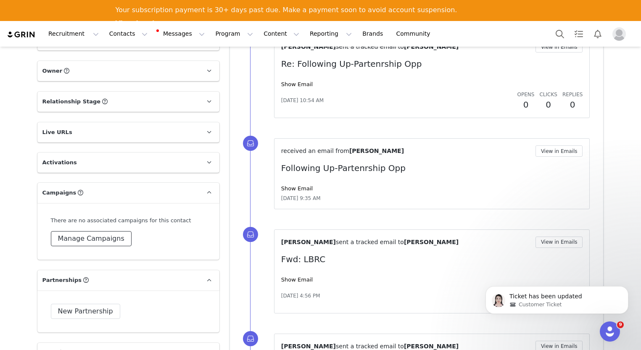
click at [116, 243] on button "Manage Campaigns" at bounding box center [91, 238] width 81 height 15
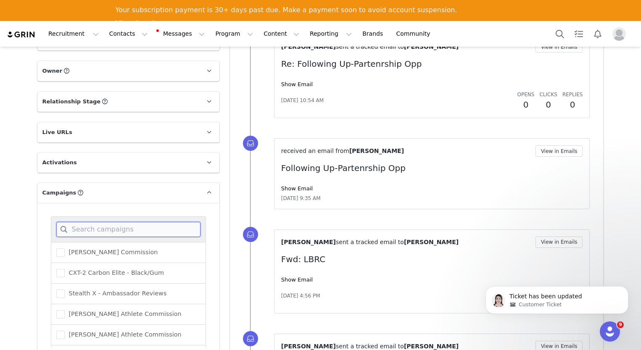
click at [114, 228] on input at bounding box center [128, 229] width 144 height 15
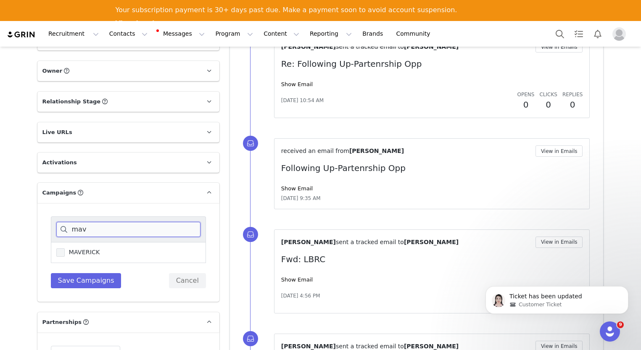
type input "mav"
drag, startPoint x: 59, startPoint y: 253, endPoint x: 63, endPoint y: 259, distance: 7.8
click at [58, 253] on span at bounding box center [60, 252] width 8 height 8
click at [65, 248] on input "MAVERICK" at bounding box center [65, 248] width 0 height 0
click at [79, 281] on button "Save Campaigns" at bounding box center [86, 280] width 71 height 15
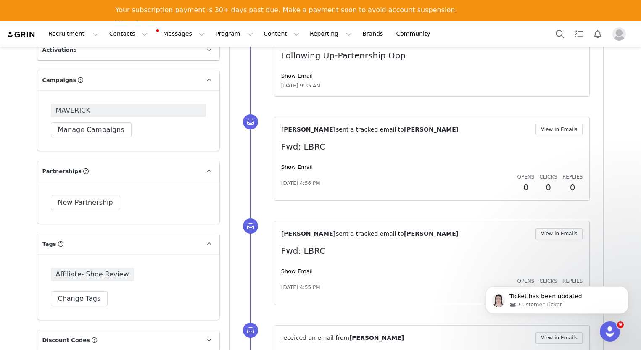
scroll to position [710, 0]
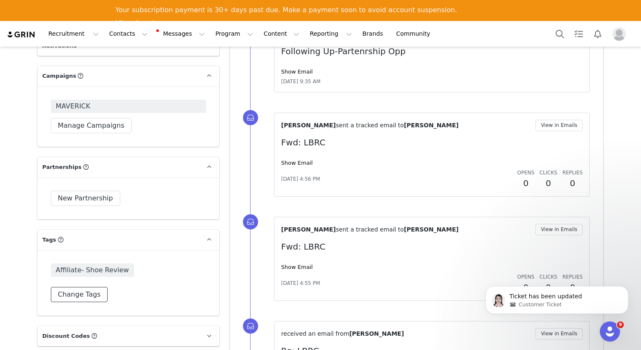
click at [90, 293] on button "Change Tags" at bounding box center [79, 294] width 57 height 15
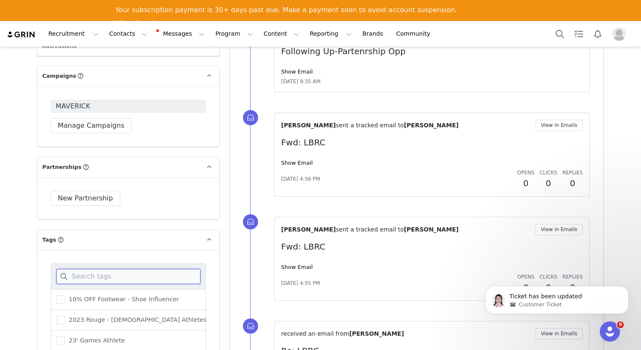
click at [90, 275] on input at bounding box center [128, 276] width 144 height 15
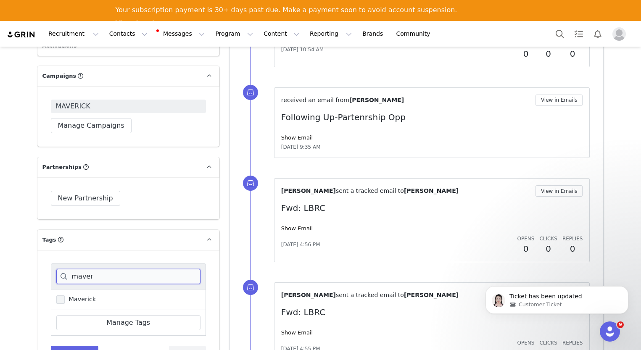
type input "maver"
click at [57, 300] on span at bounding box center [60, 300] width 8 height 8
click at [65, 296] on input "Maverick" at bounding box center [65, 296] width 0 height 0
click at [101, 324] on link "Manage Tags" at bounding box center [128, 322] width 144 height 15
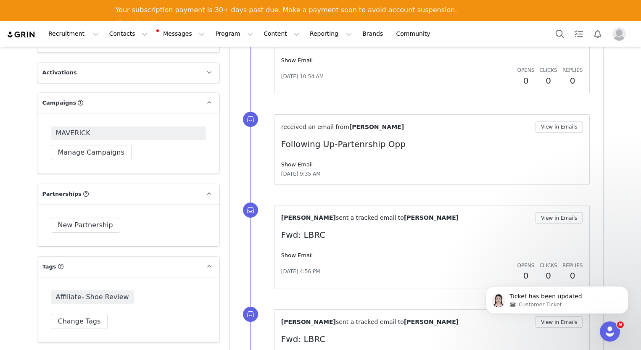
scroll to position [692, 0]
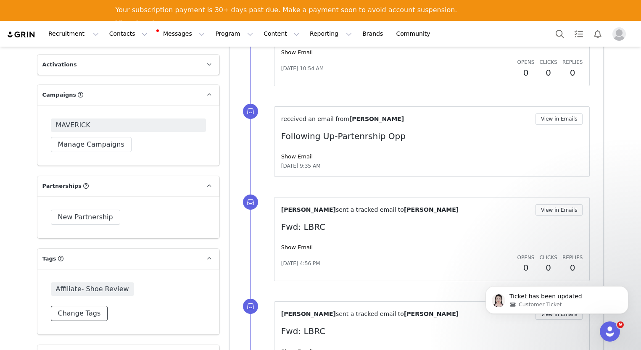
click at [87, 312] on button "Change Tags" at bounding box center [79, 313] width 57 height 15
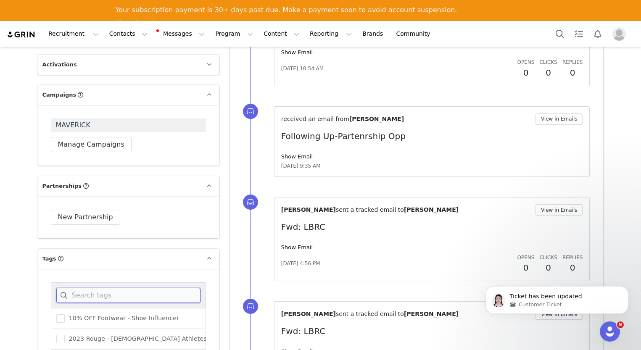
click at [93, 293] on input at bounding box center [128, 295] width 144 height 15
type input "maver"
click at [56, 321] on span at bounding box center [60, 318] width 8 height 8
click at [65, 314] on input "Maverick" at bounding box center [65, 314] width 0 height 0
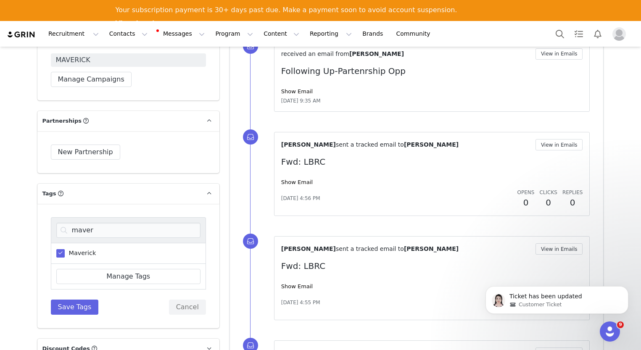
scroll to position [773, 0]
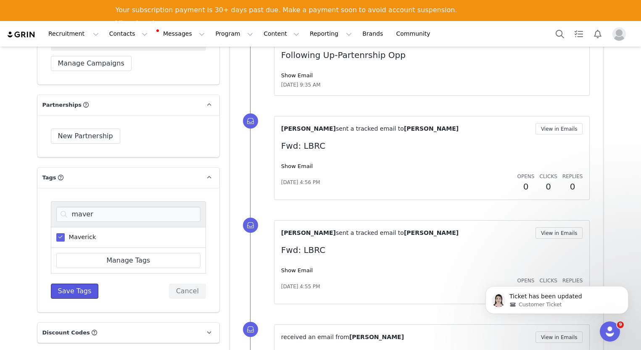
click at [63, 293] on button "Save Tags" at bounding box center [75, 291] width 48 height 15
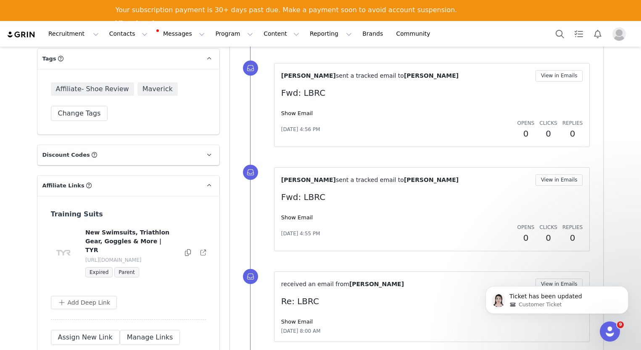
scroll to position [901, 0]
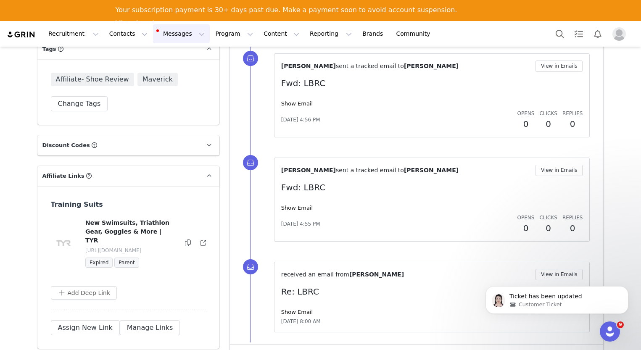
click at [170, 35] on button "Messages Messages" at bounding box center [181, 33] width 57 height 19
click at [222, 34] on button "Program Program" at bounding box center [234, 33] width 48 height 19
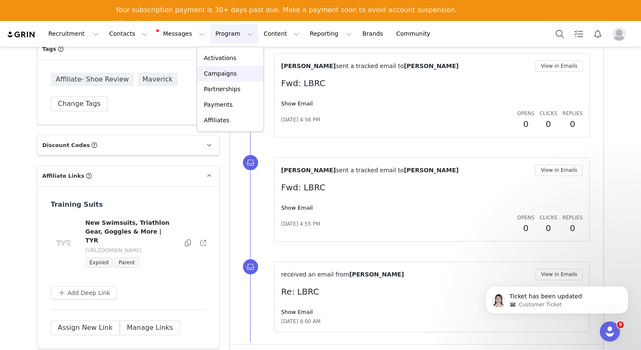
click at [234, 74] on p "Campaigns" at bounding box center [220, 73] width 33 height 9
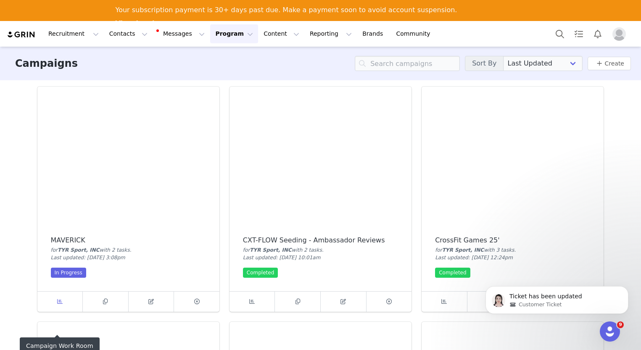
click at [70, 303] on link at bounding box center [60, 302] width 46 height 20
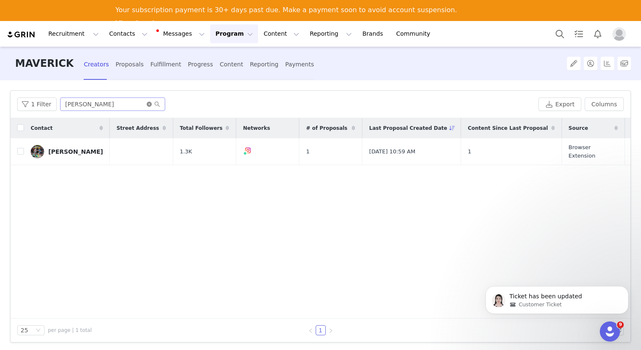
click at [147, 105] on icon "icon: close-circle" at bounding box center [149, 104] width 5 height 5
click at [139, 106] on input "text" at bounding box center [112, 104] width 105 height 13
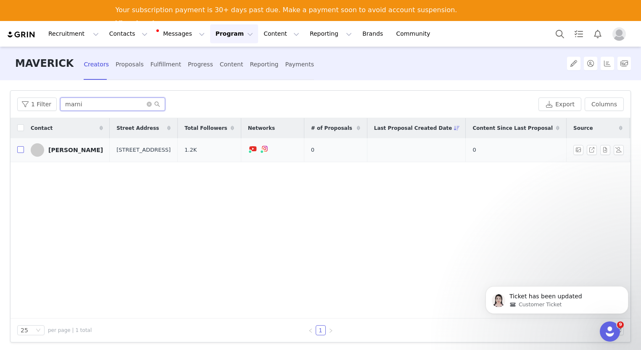
type input "marni"
click at [22, 152] on input "checkbox" at bounding box center [20, 149] width 7 height 7
checkbox input "true"
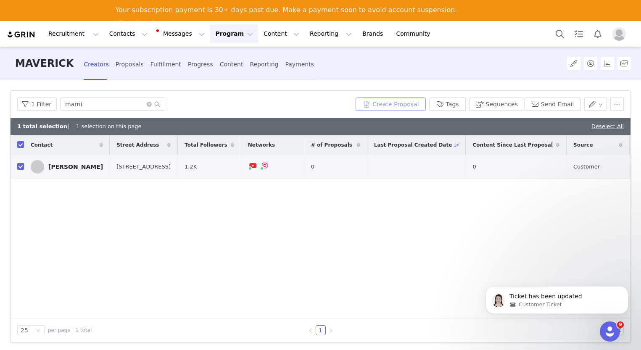
click at [400, 103] on button "Create Proposal" at bounding box center [391, 104] width 70 height 13
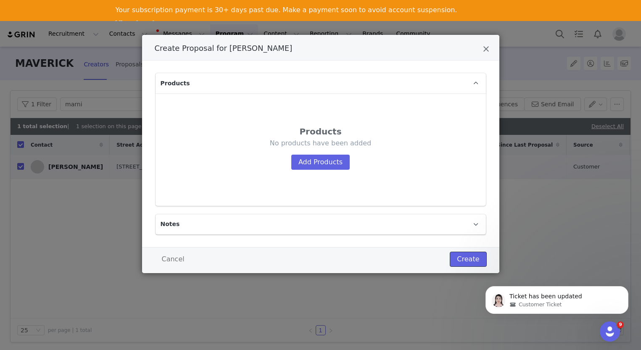
click at [470, 258] on button "Create" at bounding box center [468, 259] width 37 height 15
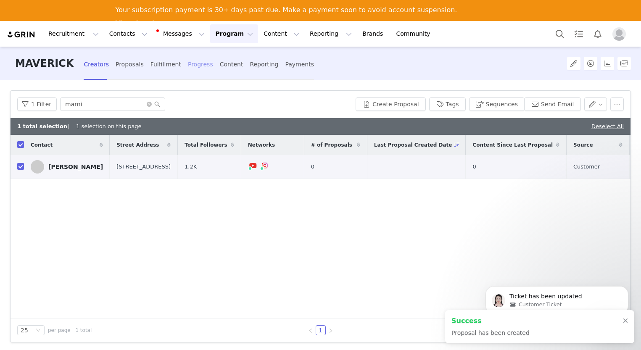
click at [190, 65] on div "Progress" at bounding box center [200, 64] width 25 height 22
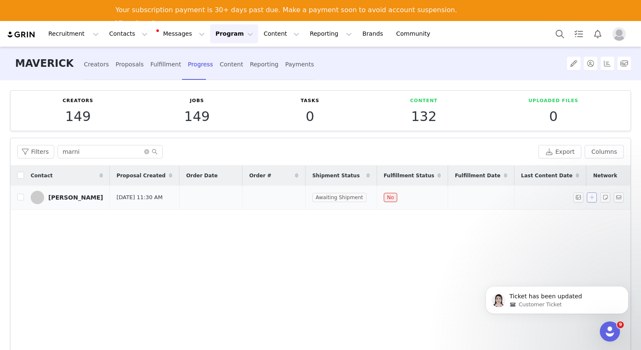
click at [587, 200] on button "button" at bounding box center [592, 198] width 10 height 10
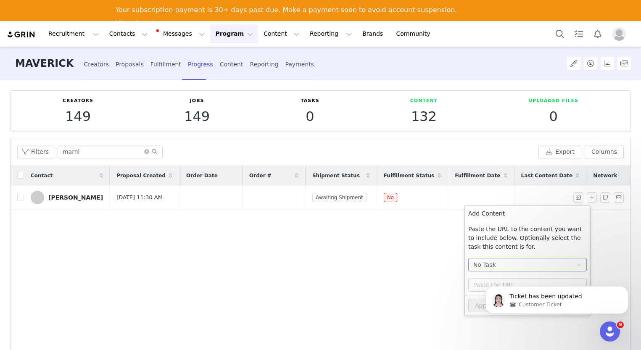
click at [523, 264] on div "No Task" at bounding box center [524, 265] width 103 height 13
click at [480, 294] on div "Ticket has been updated Customer Ticket" at bounding box center [557, 261] width 155 height 105
click at [483, 293] on div "Ticket has been updated Customer Ticket" at bounding box center [557, 261] width 155 height 105
click at [626, 289] on icon "Dismiss notification" at bounding box center [626, 288] width 5 height 5
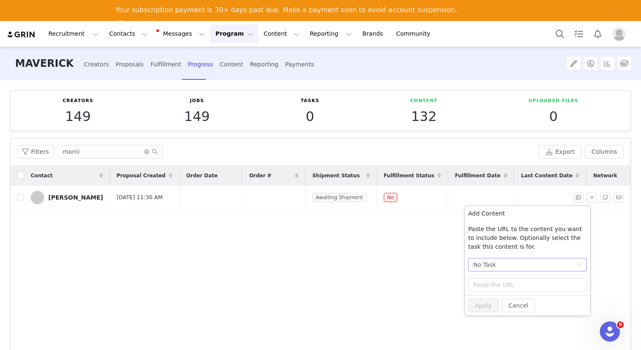
click at [517, 260] on div "No Task" at bounding box center [524, 265] width 103 height 13
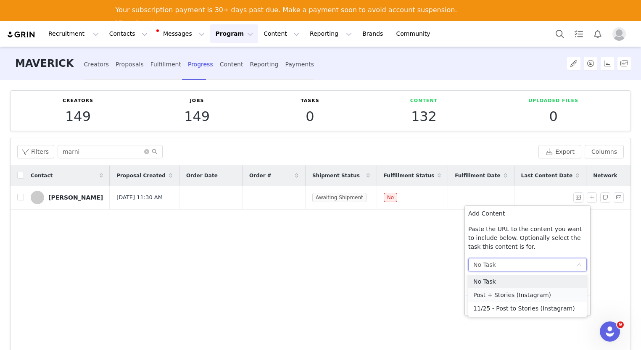
click at [507, 292] on li "Post + Stories (Instagram)" at bounding box center [527, 294] width 119 height 13
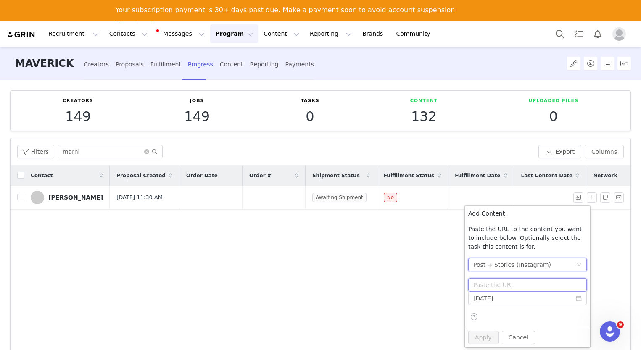
click at [499, 286] on input "text" at bounding box center [527, 284] width 119 height 13
paste input "https://www.instagram.com/p/DOoWSX8EYUx/"
type input "https://www.instagram.com/p/DOoWSX8EYUx/"
click at [512, 301] on input "[DATE]" at bounding box center [527, 298] width 119 height 13
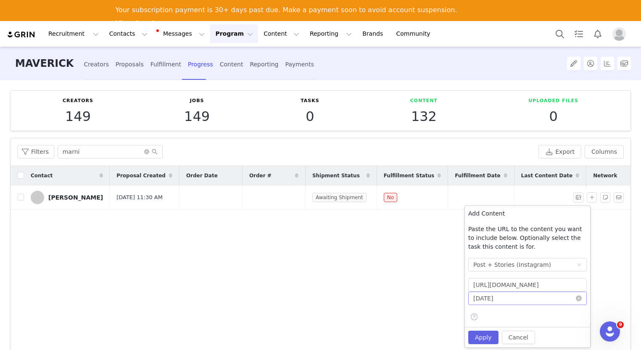
scroll to position [0, 0]
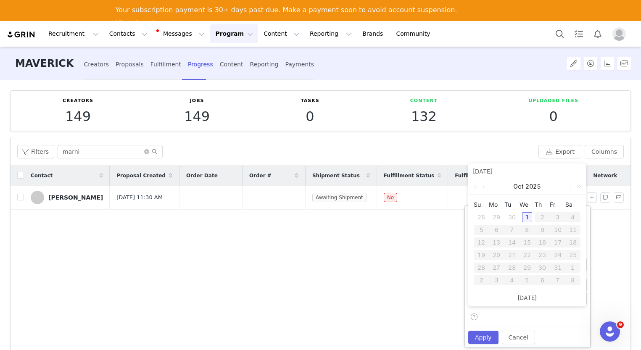
click at [486, 185] on link at bounding box center [485, 186] width 8 height 17
click at [528, 244] on div "17" at bounding box center [527, 243] width 10 height 10
type input "2025-09-17"
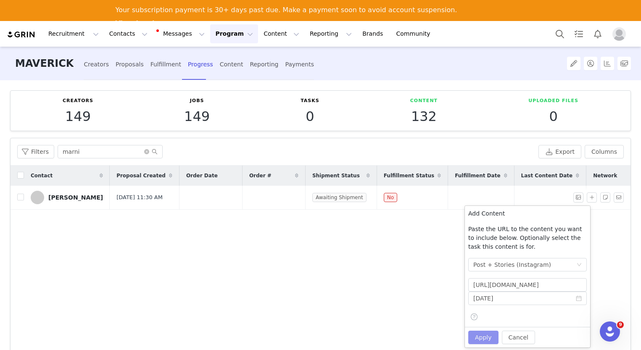
click at [487, 340] on button "Apply" at bounding box center [483, 337] width 30 height 13
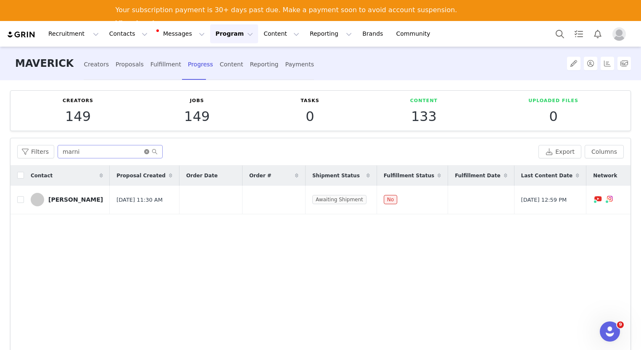
click at [144, 152] on icon "icon: close-circle" at bounding box center [146, 151] width 5 height 5
click at [135, 150] on input "text" at bounding box center [110, 151] width 105 height 13
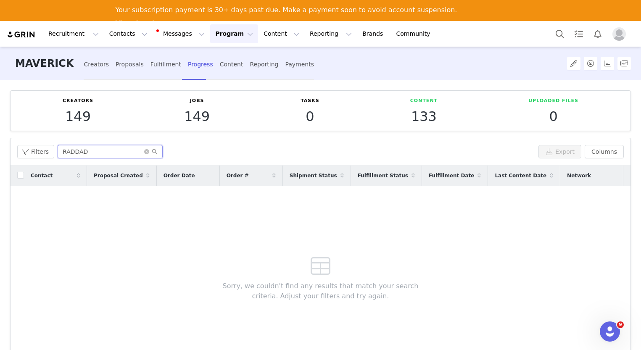
type input "RADDAD"
click at [84, 67] on div "Creators" at bounding box center [96, 64] width 25 height 22
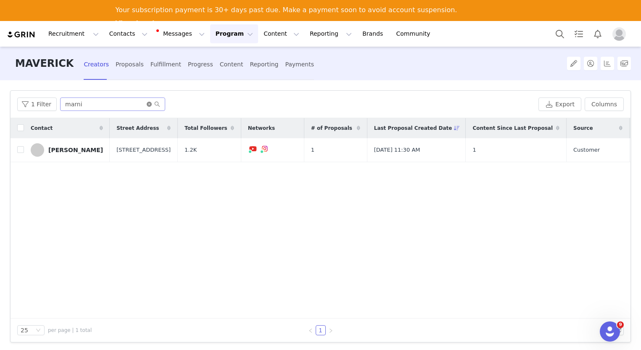
click at [147, 105] on icon "icon: close-circle" at bounding box center [149, 104] width 5 height 5
click at [114, 101] on input "text" at bounding box center [112, 104] width 105 height 13
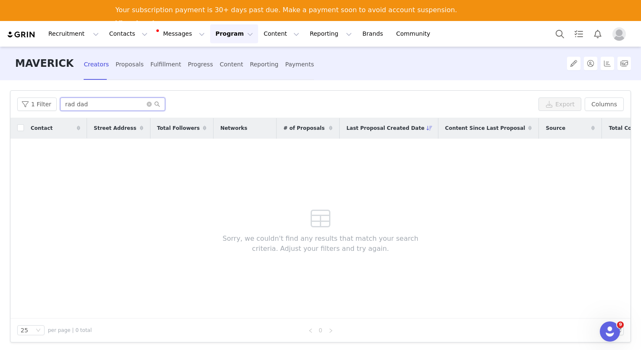
type input "rad dad"
click at [215, 39] on button "Program Program" at bounding box center [234, 33] width 48 height 19
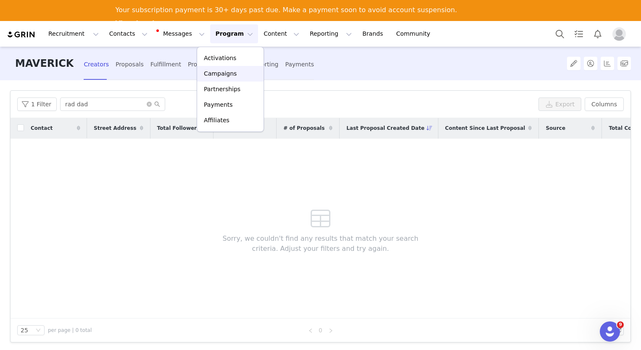
click at [227, 76] on p "Campaigns" at bounding box center [220, 73] width 33 height 9
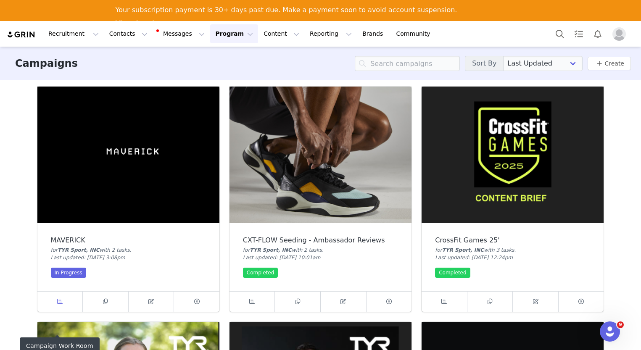
click at [59, 300] on span at bounding box center [60, 302] width 10 height 10
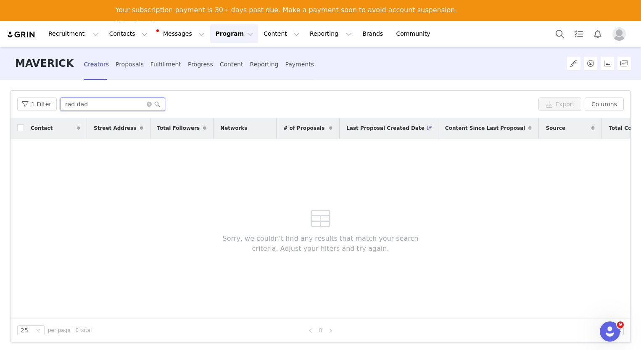
click at [88, 107] on input "rad dad" at bounding box center [112, 104] width 105 height 13
click at [41, 106] on button "1 Filter" at bounding box center [37, 104] width 40 height 13
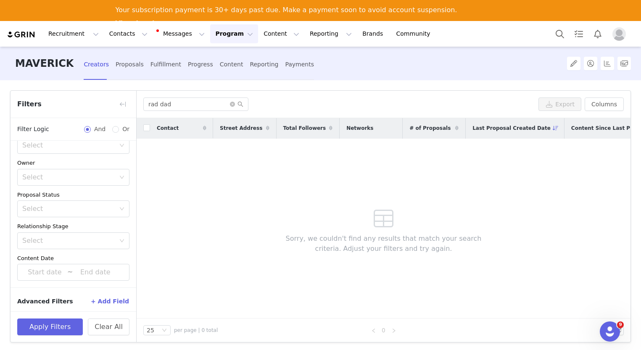
scroll to position [119, 0]
click at [233, 103] on icon "icon: close-circle" at bounding box center [232, 104] width 5 height 5
click at [207, 104] on input "text" at bounding box center [195, 104] width 105 height 13
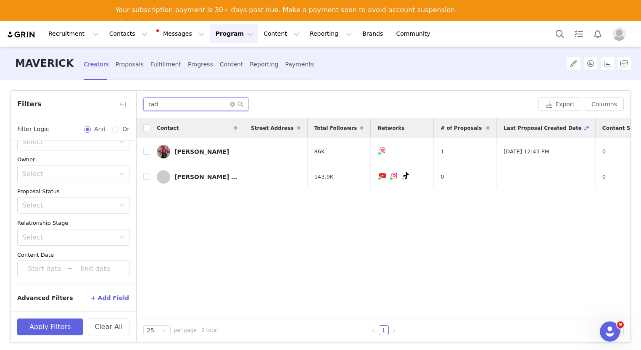
type input "rad"
click at [146, 176] on input "checkbox" at bounding box center [146, 176] width 7 height 7
checkbox input "true"
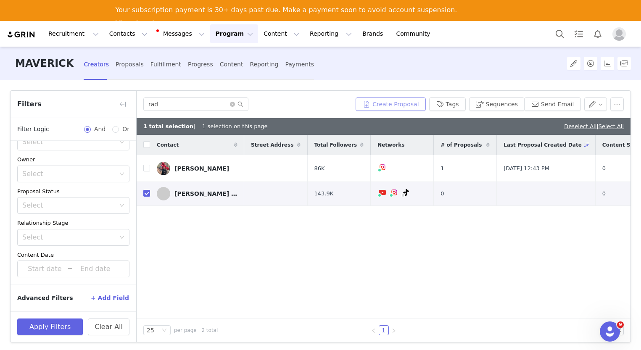
click at [394, 106] on button "Create Proposal" at bounding box center [391, 104] width 70 height 13
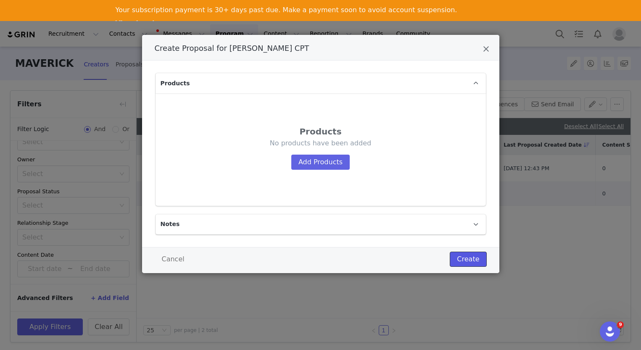
click at [471, 256] on button "Create" at bounding box center [468, 259] width 37 height 15
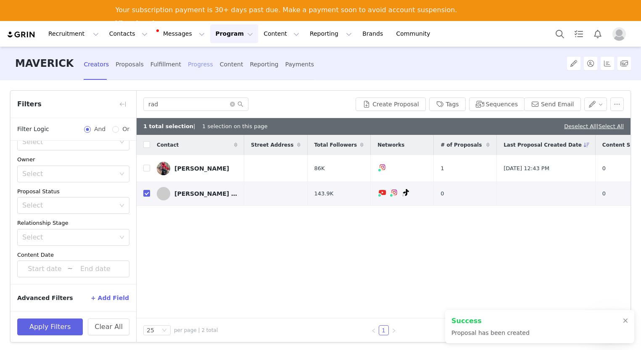
click at [195, 67] on div "Progress" at bounding box center [200, 64] width 25 height 22
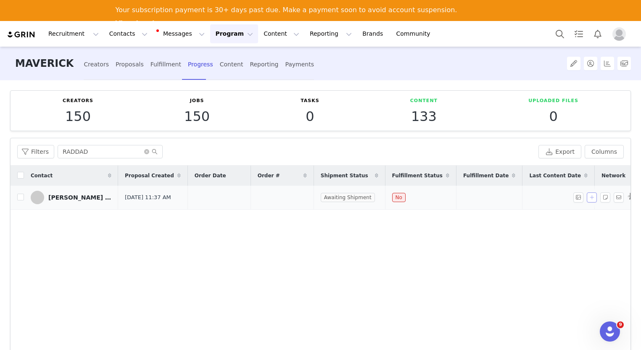
click at [587, 201] on button "button" at bounding box center [592, 198] width 10 height 10
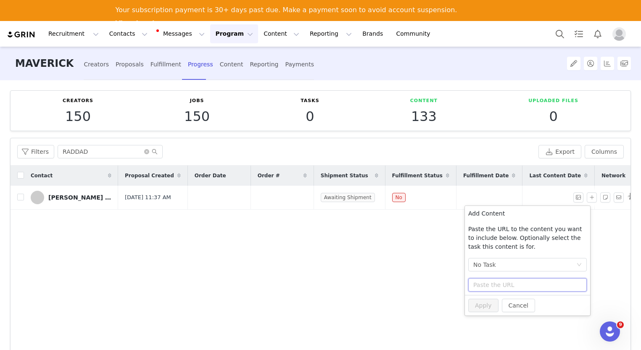
click at [510, 282] on input "text" at bounding box center [527, 284] width 119 height 13
paste input "https://www.instagram.com/p/DOXbOdQgCdF/"
type input "https://www.instagram.com/p/DOXbOdQgCdF/"
click at [517, 266] on div "No Task" at bounding box center [524, 265] width 103 height 13
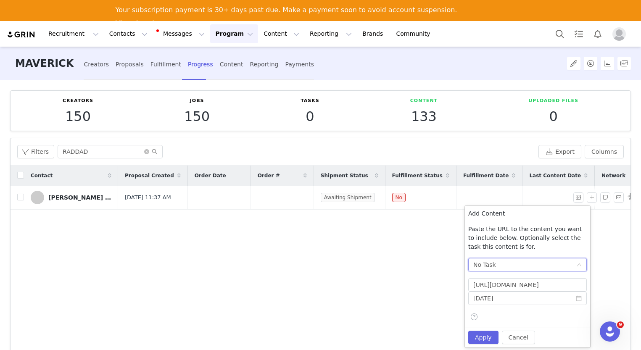
scroll to position [0, 0]
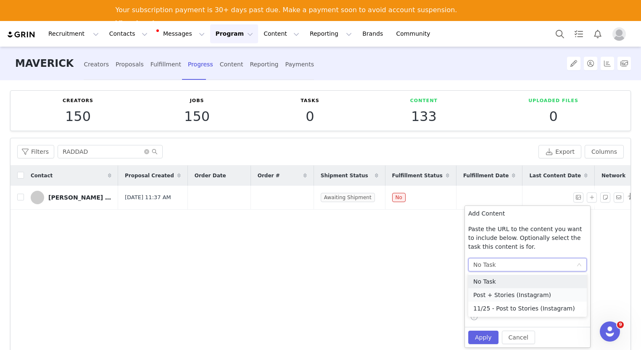
click at [513, 296] on li "Post + Stories (Instagram)" at bounding box center [527, 294] width 119 height 13
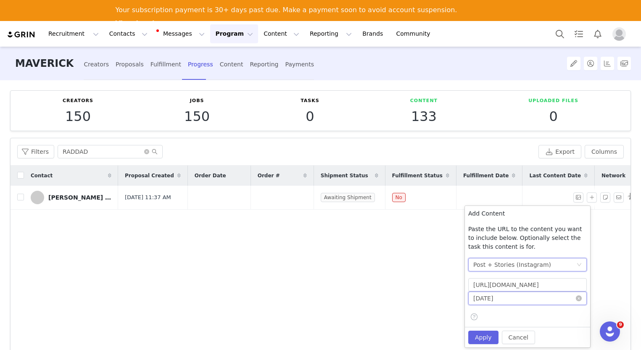
click at [513, 299] on input "[DATE]" at bounding box center [527, 298] width 119 height 13
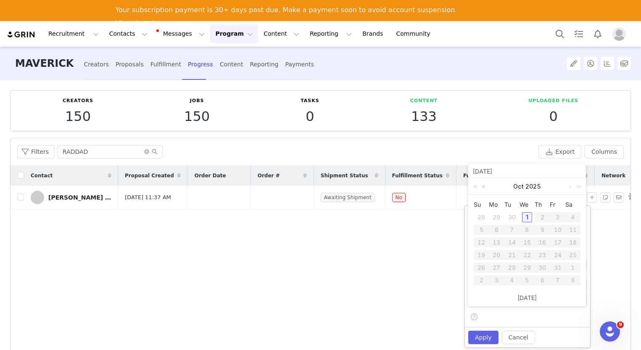
click at [484, 187] on link at bounding box center [485, 186] width 8 height 17
click at [528, 230] on div "10" at bounding box center [527, 230] width 10 height 10
type input "2025-09-10"
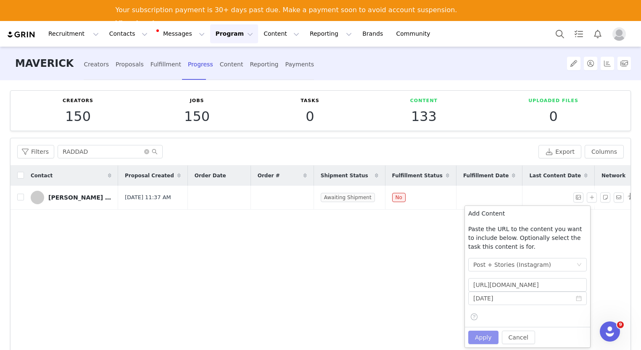
click at [483, 338] on button "Apply" at bounding box center [483, 337] width 30 height 13
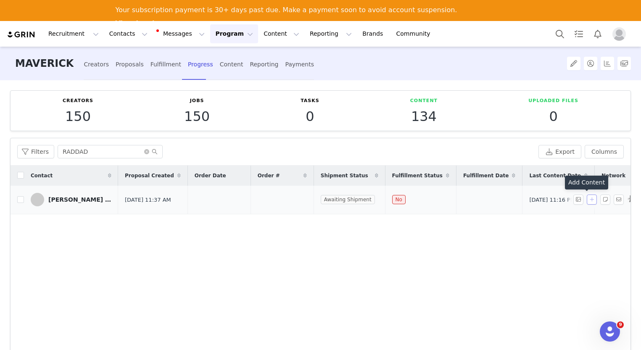
click at [587, 203] on button "button" at bounding box center [592, 200] width 10 height 10
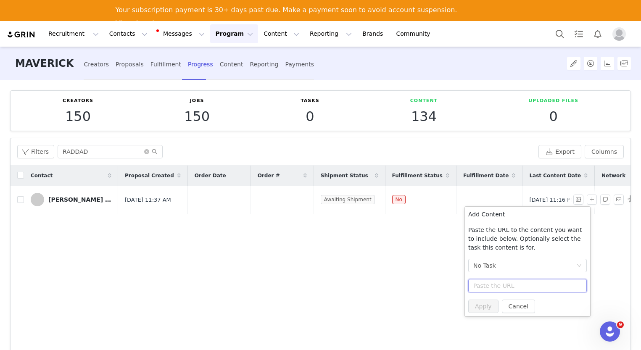
click at [516, 288] on input "text" at bounding box center [527, 285] width 119 height 13
paste input "https://www.instagram.com/p/DOck-HFAHKE/"
type input "https://www.instagram.com/p/DOck-HFAHKE/"
click at [519, 265] on div "No Task" at bounding box center [524, 265] width 103 height 13
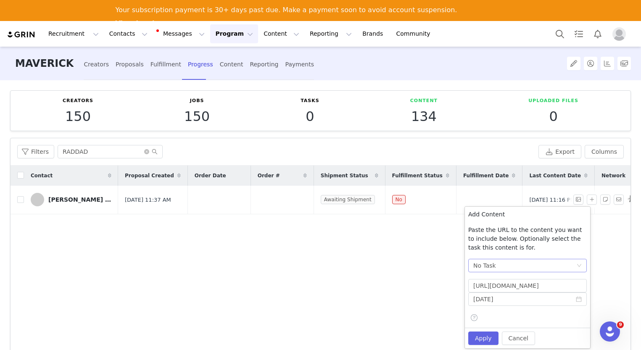
scroll to position [0, 0]
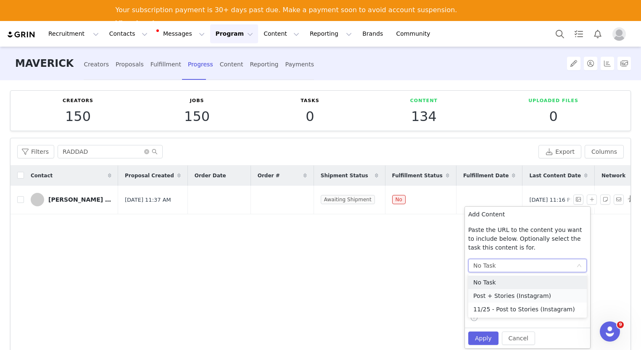
click at [518, 291] on li "Post + Stories (Instagram)" at bounding box center [527, 295] width 119 height 13
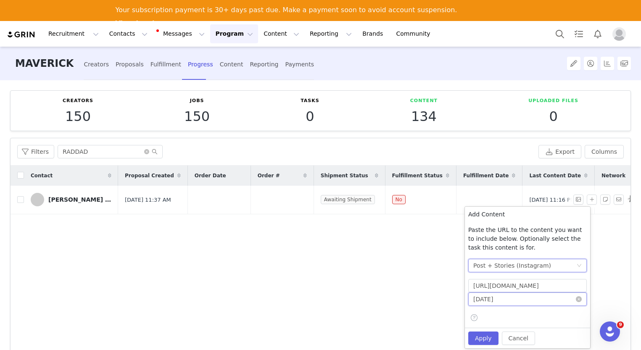
click at [515, 299] on input "2025-09-10" at bounding box center [527, 299] width 119 height 13
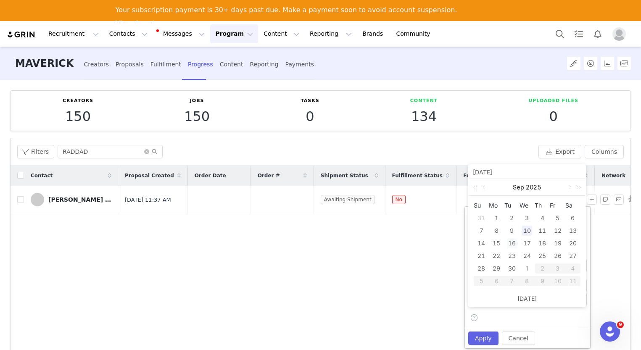
click at [514, 244] on div "16" at bounding box center [512, 243] width 10 height 10
type input "2025-09-16"
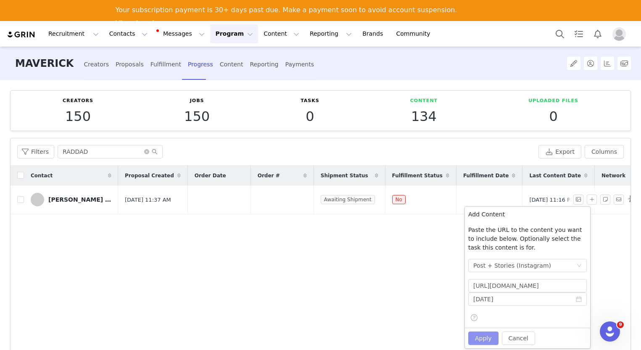
click at [489, 340] on button "Apply" at bounding box center [483, 338] width 30 height 13
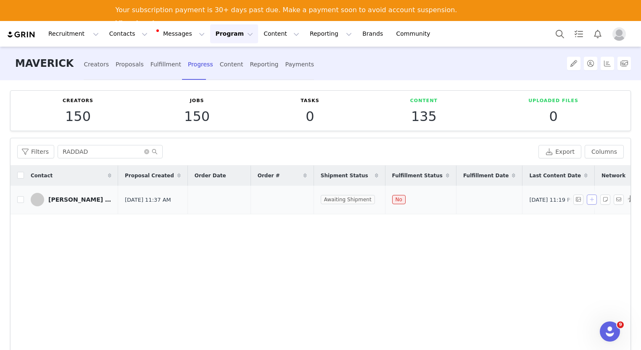
click at [587, 201] on button "button" at bounding box center [592, 200] width 10 height 10
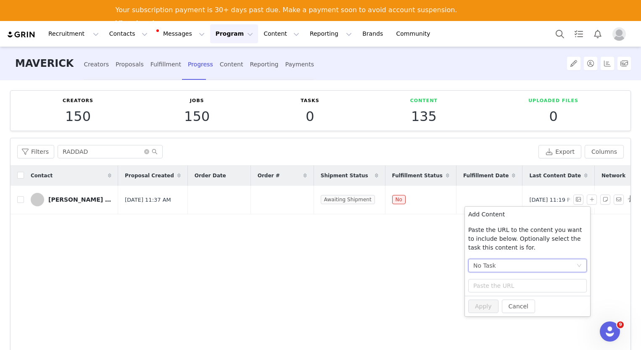
click at [524, 264] on div "No Task" at bounding box center [524, 265] width 103 height 13
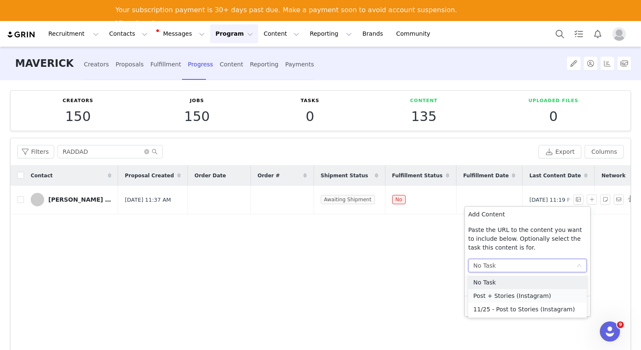
click at [512, 295] on li "Post + Stories (Instagram)" at bounding box center [527, 295] width 119 height 13
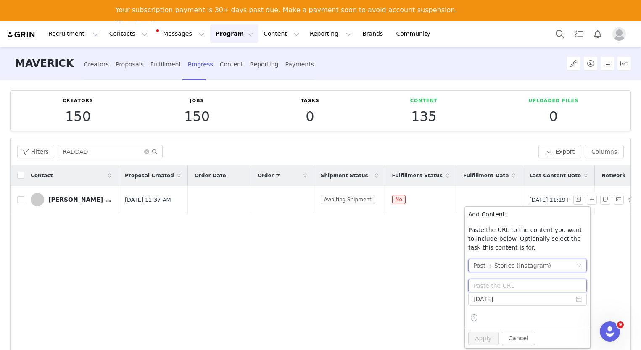
click at [511, 281] on input "text" at bounding box center [527, 285] width 119 height 13
paste input "https://www.instagram.com/p/DOck-HFAHKE/"
type input "https://www.instagram.com/p/DOck-HFAHKE/"
click at [488, 337] on button "Apply" at bounding box center [483, 338] width 30 height 13
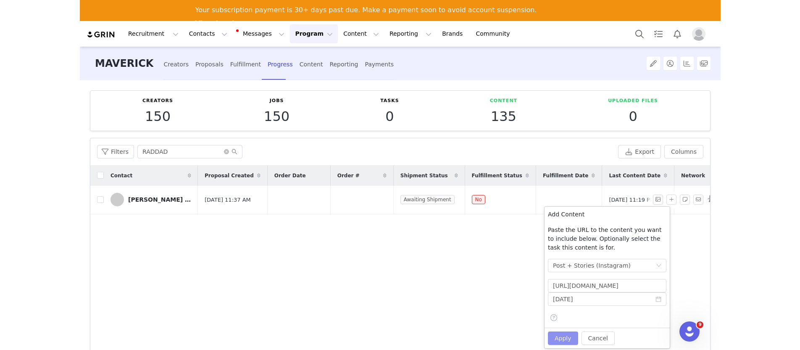
scroll to position [0, 0]
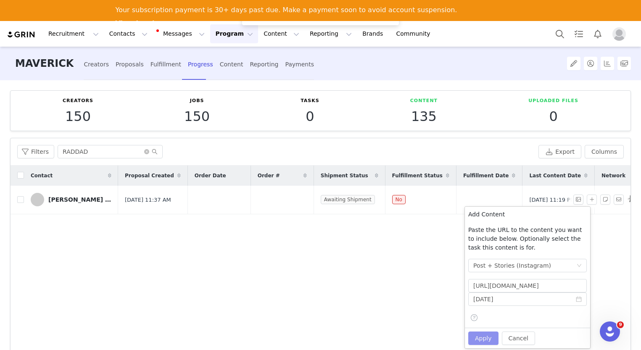
click at [488, 341] on button "Apply" at bounding box center [483, 338] width 30 height 13
click at [157, 66] on div "Fulfillment" at bounding box center [165, 64] width 31 height 22
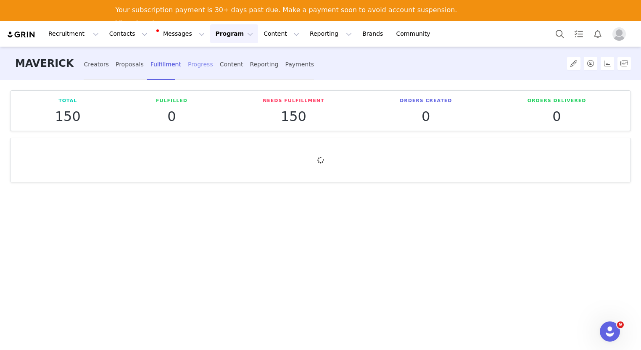
click at [188, 66] on div "Progress" at bounding box center [200, 64] width 25 height 22
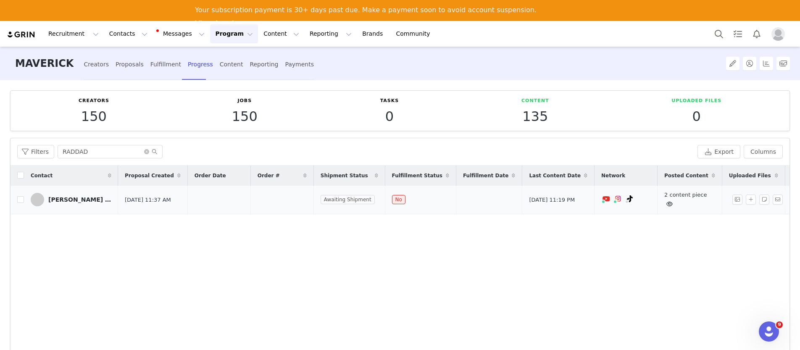
click at [641, 195] on link "2 content piece" at bounding box center [686, 200] width 42 height 16
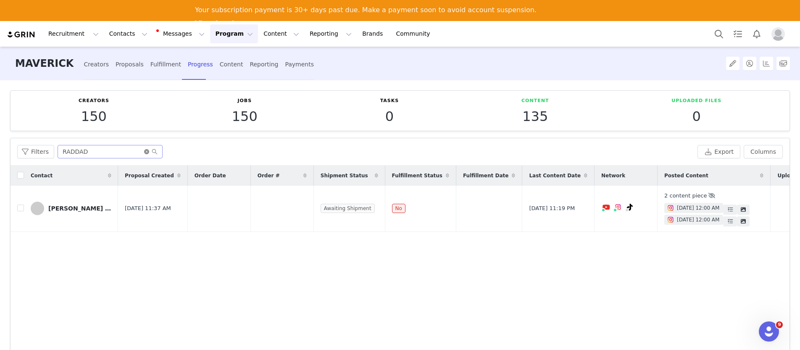
click at [147, 153] on icon "icon: close-circle" at bounding box center [146, 151] width 5 height 5
click at [128, 151] on input "text" at bounding box center [110, 151] width 105 height 13
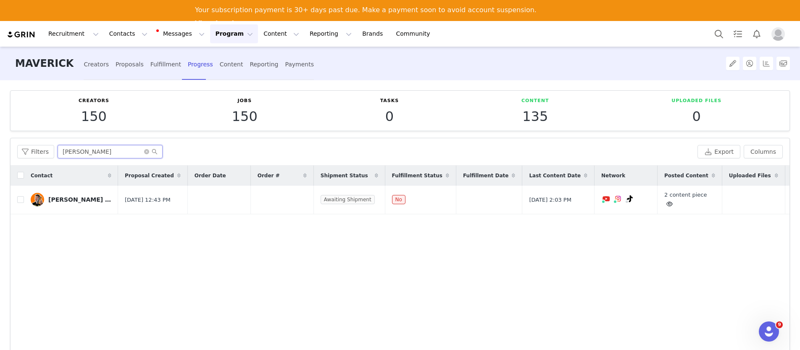
type input "ryans"
click at [641, 203] on icon at bounding box center [670, 203] width 6 height 5
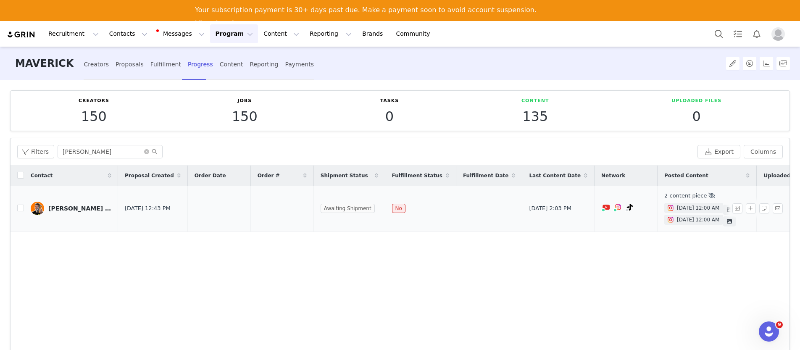
click at [641, 207] on icon at bounding box center [729, 209] width 5 height 5
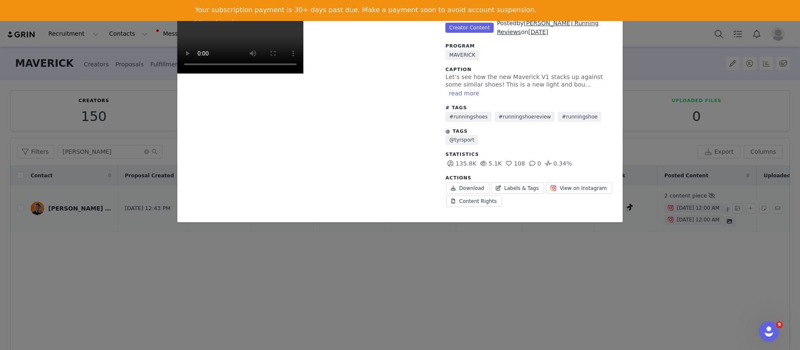
click at [304, 74] on video "Unlabeled" at bounding box center [240, 42] width 126 height 63
click at [563, 185] on link "View on Instagram" at bounding box center [579, 187] width 66 height 11
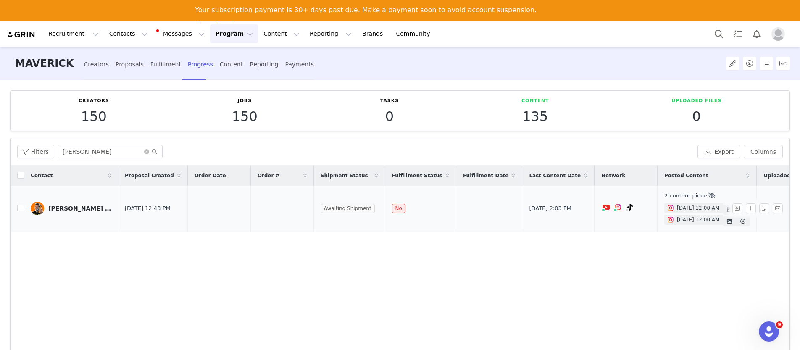
click at [641, 222] on span "Sep 20, 2025 12:00 AM" at bounding box center [698, 220] width 42 height 8
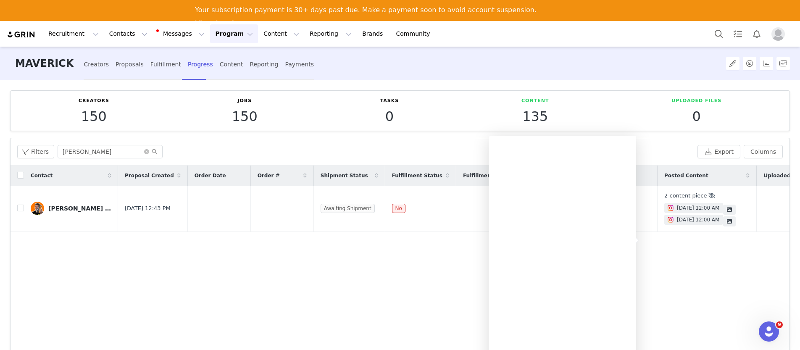
click at [92, 209] on div "Ryan’s Running Reviews" at bounding box center [79, 208] width 63 height 7
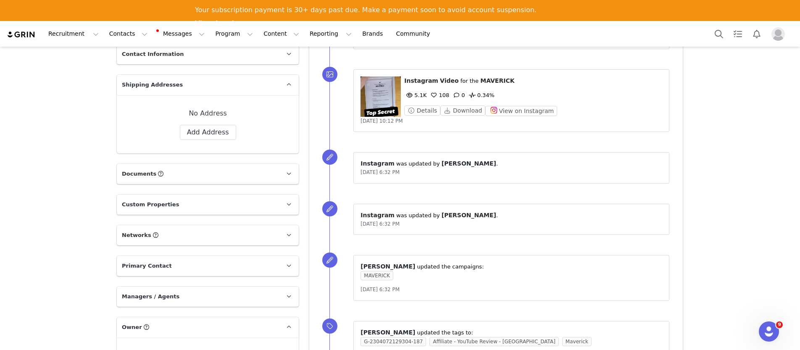
scroll to position [505, 0]
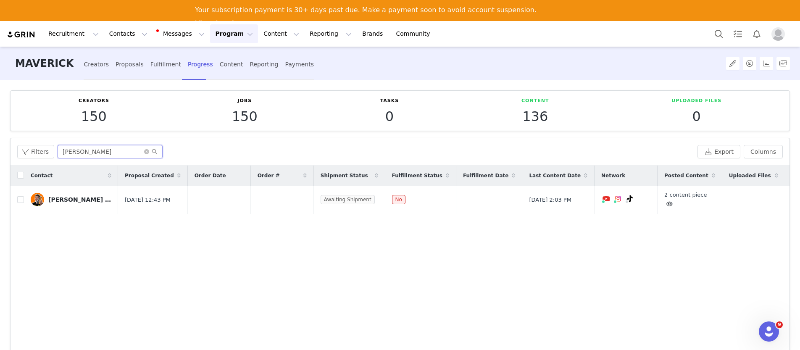
click at [145, 155] on input "ryans" at bounding box center [110, 151] width 105 height 13
click at [144, 153] on icon "icon: close-circle" at bounding box center [146, 151] width 5 height 5
click at [132, 154] on input "text" at bounding box center [110, 151] width 105 height 13
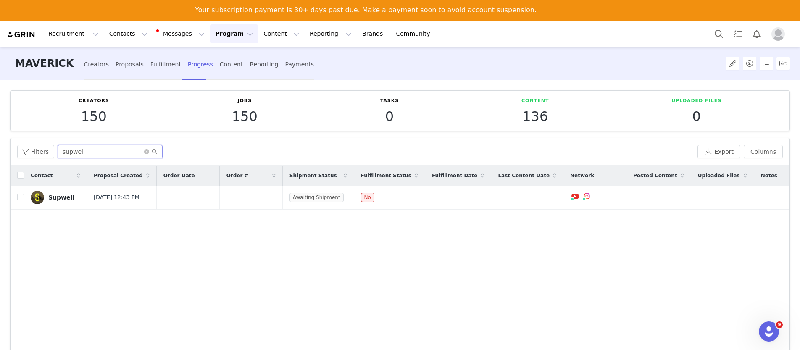
type input "supwell"
click at [145, 152] on icon "icon: close-circle" at bounding box center [146, 151] width 5 height 5
click at [127, 147] on input "text" at bounding box center [110, 151] width 105 height 13
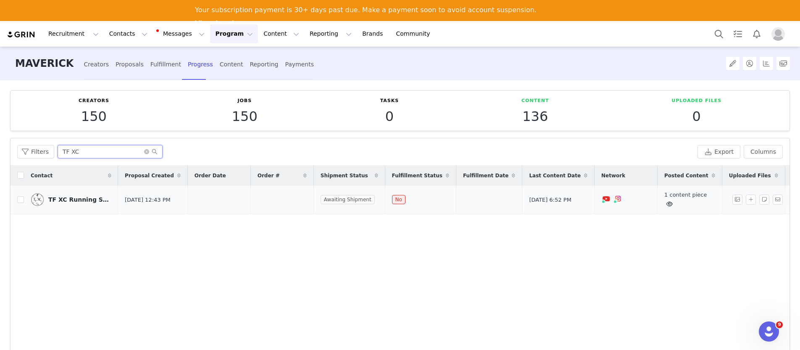
type input "TF XC"
click at [641, 203] on div "1 content piece" at bounding box center [690, 200] width 51 height 18
click at [641, 206] on icon at bounding box center [670, 203] width 6 height 5
click at [641, 207] on span "Sep 10, 2025 12:00 AM" at bounding box center [698, 208] width 42 height 8
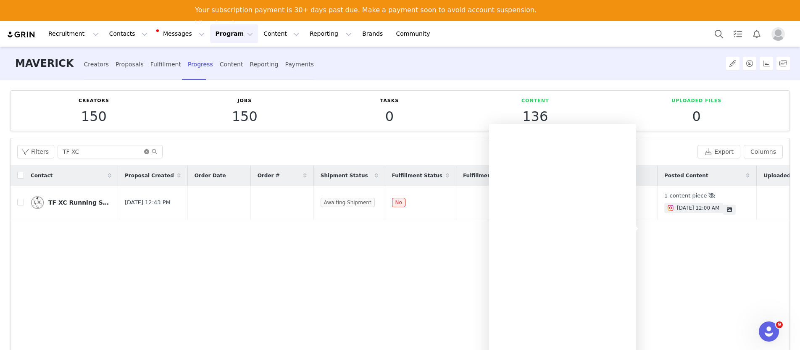
click at [147, 153] on icon "icon: close-circle" at bounding box center [146, 151] width 5 height 5
click at [128, 153] on input "text" at bounding box center [110, 151] width 105 height 13
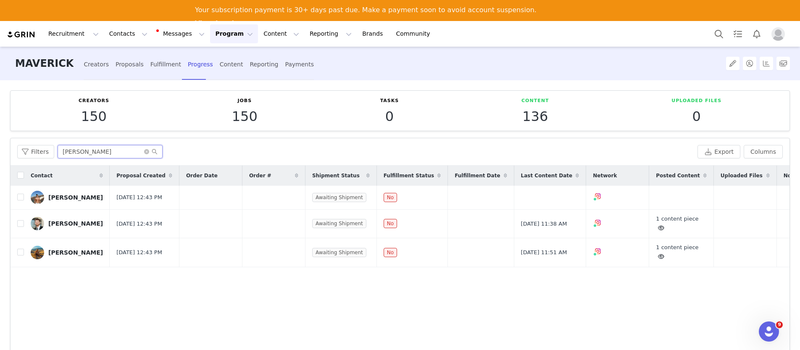
type input "J"
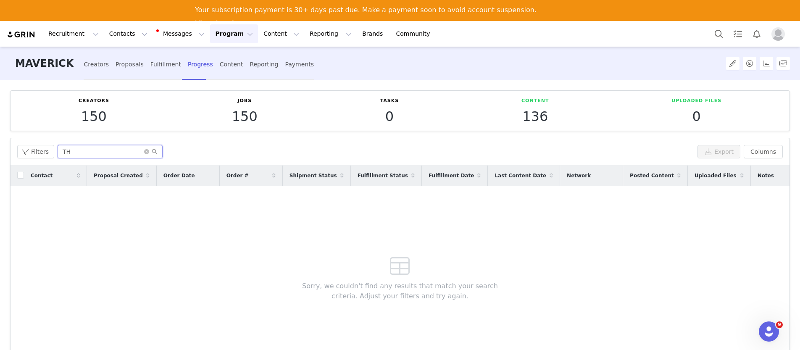
type input "T"
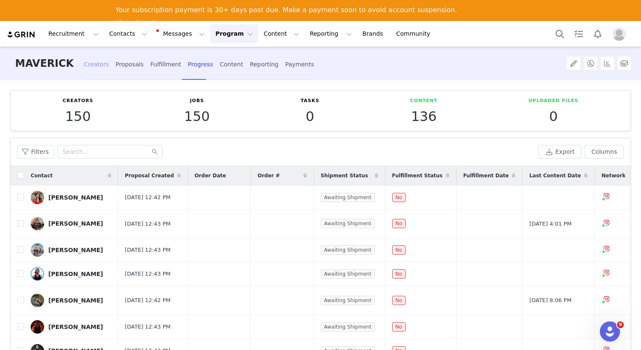
click at [84, 65] on div "Creators" at bounding box center [96, 64] width 25 height 22
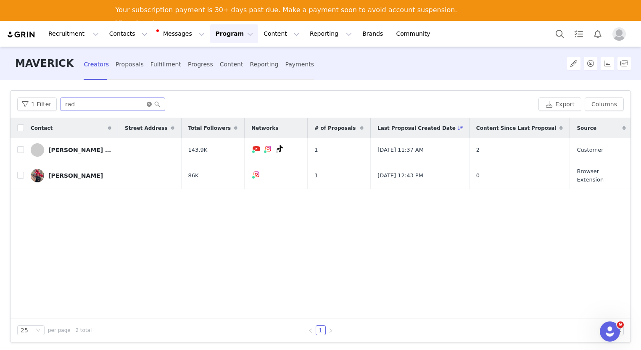
click at [147, 104] on icon "icon: close-circle" at bounding box center [149, 104] width 5 height 5
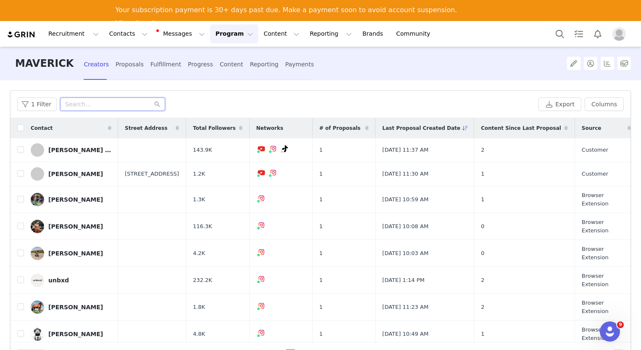
click at [125, 101] on input "text" at bounding box center [112, 104] width 105 height 13
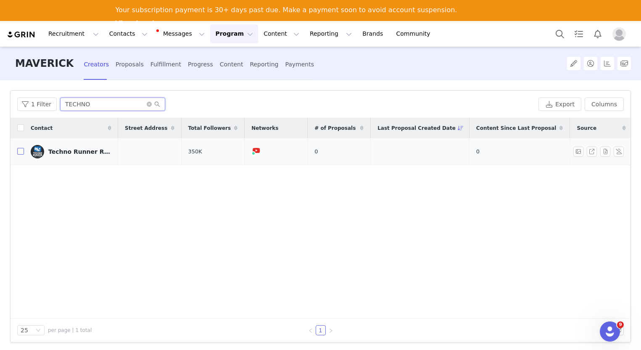
type input "TECHNO"
click at [21, 152] on input "checkbox" at bounding box center [20, 151] width 7 height 7
checkbox input "true"
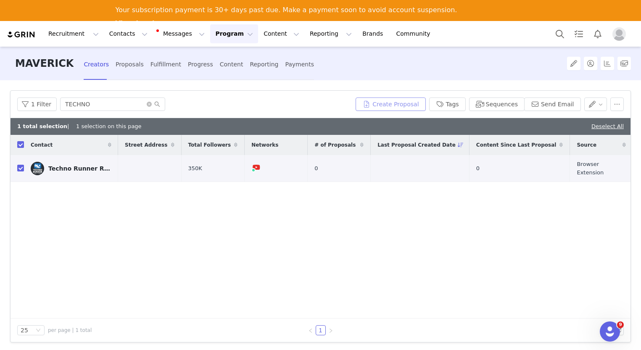
click at [396, 108] on button "Create Proposal" at bounding box center [391, 104] width 70 height 13
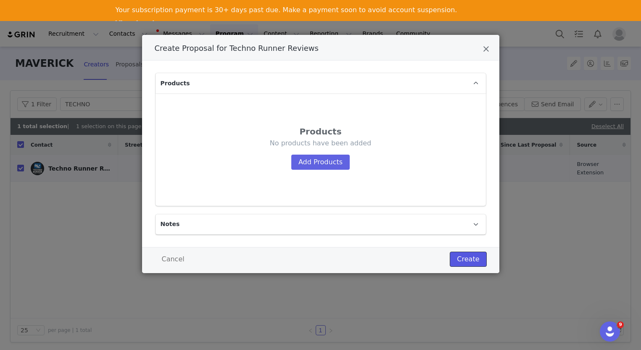
click at [470, 256] on button "Create" at bounding box center [468, 259] width 37 height 15
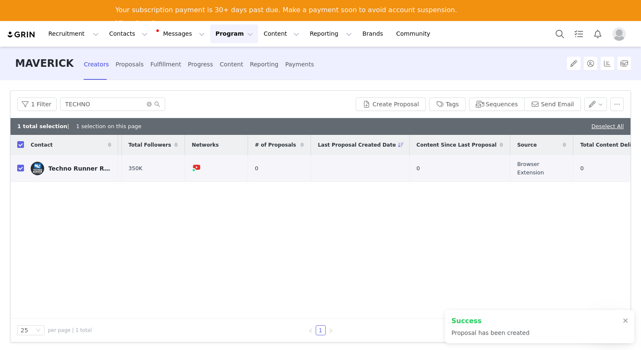
scroll to position [0, 65]
click at [192, 66] on div "Progress" at bounding box center [200, 64] width 25 height 22
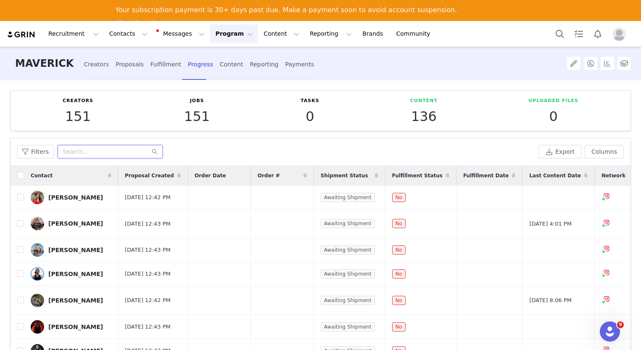
click at [71, 150] on input "text" at bounding box center [110, 151] width 105 height 13
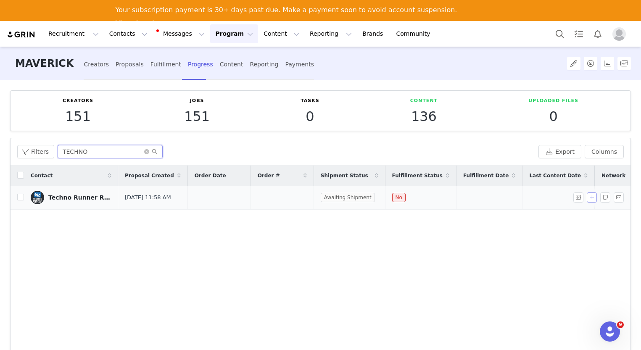
type input "TECHNO"
click at [588, 199] on button "button" at bounding box center [592, 198] width 10 height 10
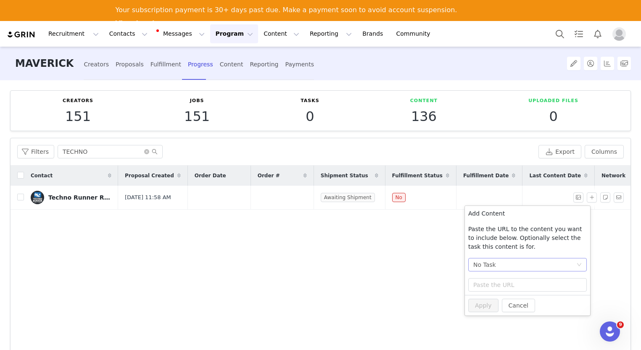
click at [539, 263] on div "No Task" at bounding box center [524, 265] width 103 height 13
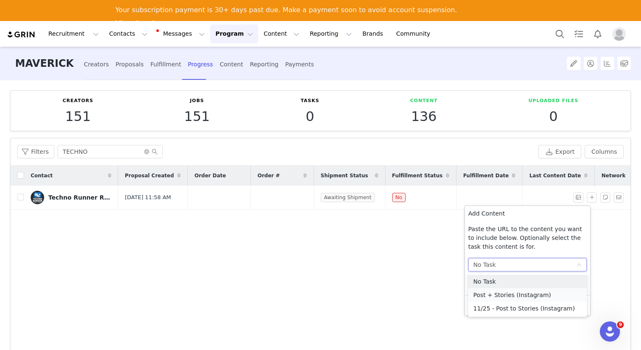
click at [534, 292] on li "Post + Stories (Instagram)" at bounding box center [527, 294] width 119 height 13
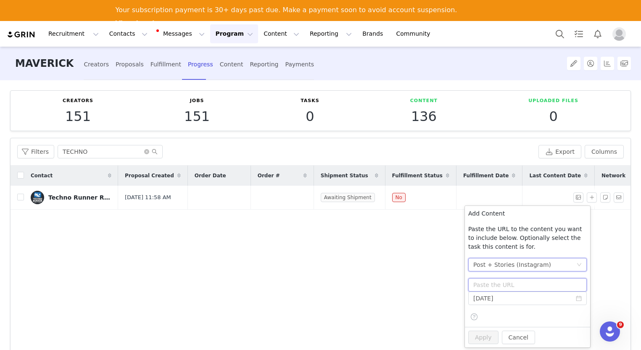
click at [527, 288] on input "text" at bounding box center [527, 284] width 119 height 13
click at [513, 285] on input "text" at bounding box center [527, 284] width 119 height 13
type input "V"
paste input "https://youtube.com/shorts/VYARlLB0g4Y?si=I8d0l1xxuvxRMc__"
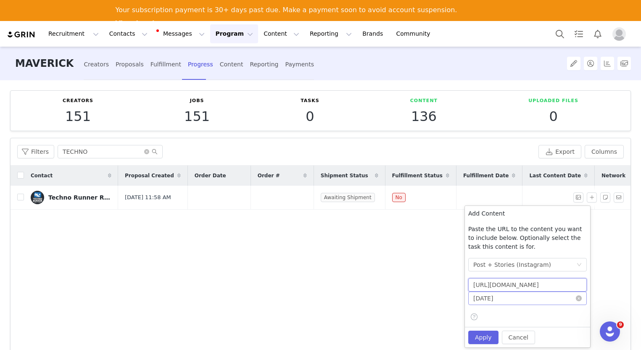
type input "https://youtube.com/shorts/VYARlLB0g4Y?si=I8d0l1xxuvxRMc__"
click at [525, 300] on input "[DATE]" at bounding box center [527, 298] width 119 height 13
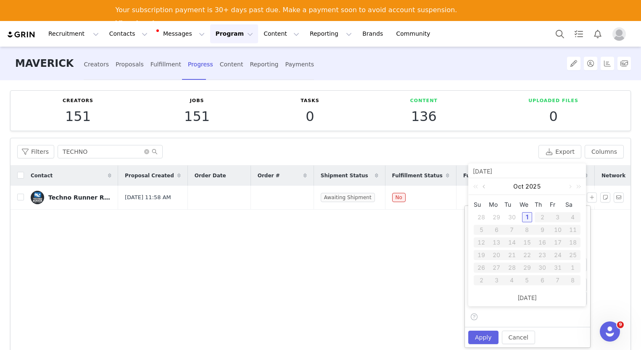
click at [486, 186] on link at bounding box center [485, 186] width 8 height 17
click at [528, 235] on td "10" at bounding box center [527, 230] width 15 height 13
type input "2025-09-10"
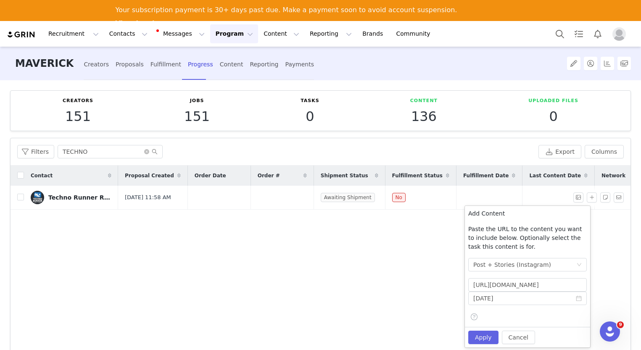
click at [527, 229] on p "Paste the URL to the content you want to include below. Optionally select the t…" at bounding box center [527, 238] width 119 height 26
click at [486, 341] on button "Apply" at bounding box center [483, 337] width 30 height 13
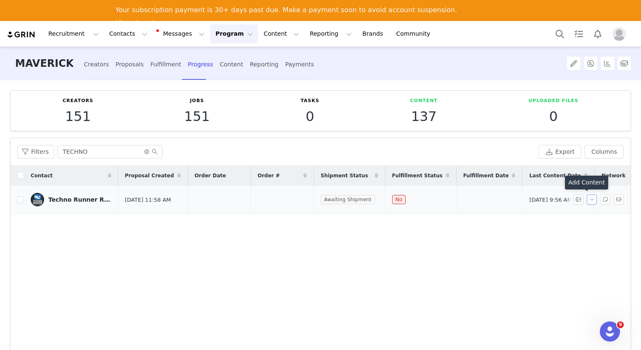
click at [588, 201] on button "button" at bounding box center [592, 200] width 10 height 10
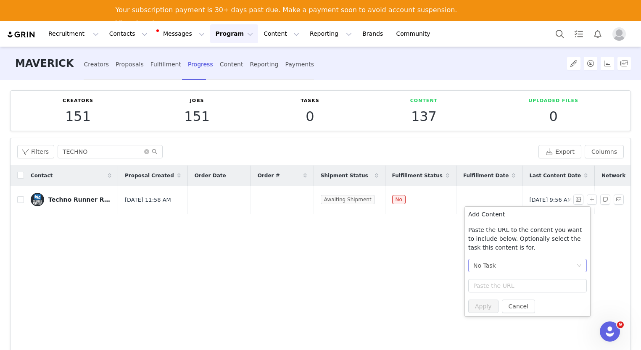
click at [526, 264] on div "No Task" at bounding box center [524, 265] width 103 height 13
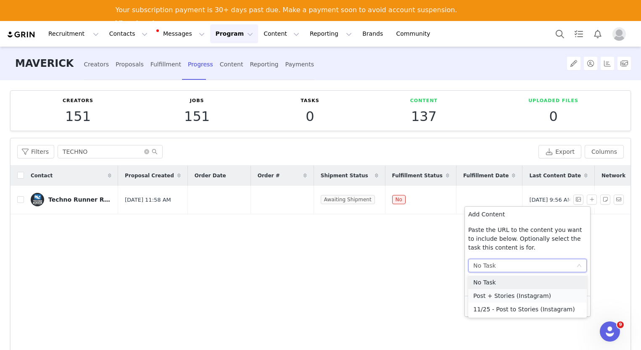
click at [512, 295] on li "Post + Stories (Instagram)" at bounding box center [527, 295] width 119 height 13
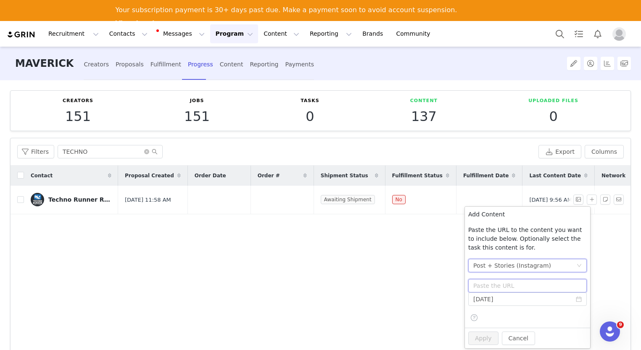
click at [512, 285] on input "text" at bounding box center [527, 285] width 119 height 13
paste input "https://www.youtube.com/watch?v=Ie2GR4akbcU"
type input "https://www.youtube.com/watch?v=Ie2GR4akbcU"
click at [493, 340] on button "Apply" at bounding box center [483, 338] width 30 height 13
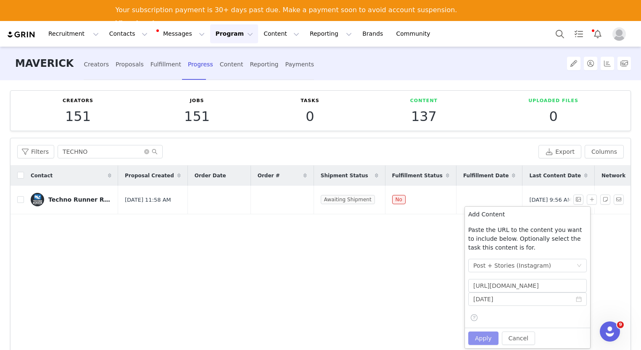
scroll to position [0, 0]
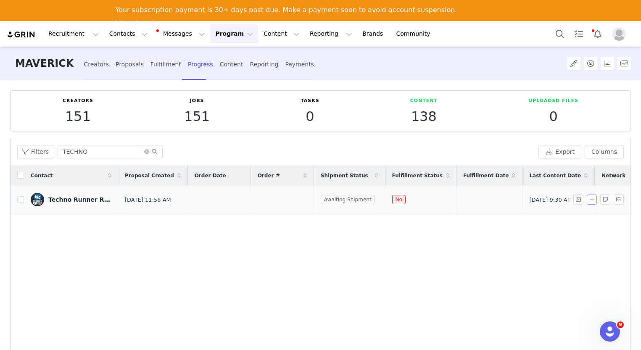
click at [588, 200] on button "button" at bounding box center [592, 200] width 10 height 10
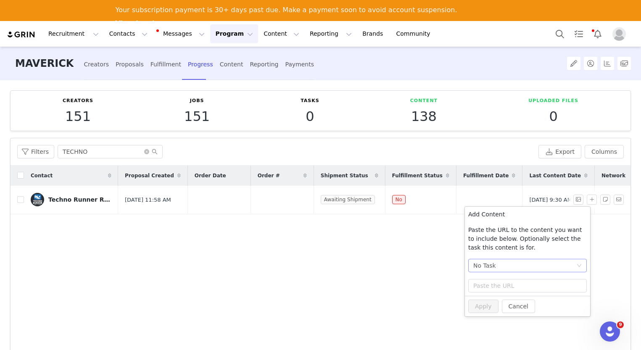
click at [518, 267] on div "No Task" at bounding box center [524, 265] width 103 height 13
click at [511, 280] on li "No Task" at bounding box center [527, 282] width 119 height 13
click at [512, 287] on input "text" at bounding box center [527, 285] width 119 height 13
paste input "https://www.youtube.com/watch?v=Ie2GR4akbcU"
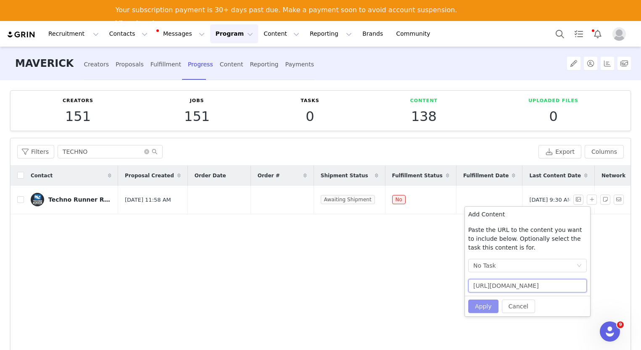
type input "https://www.youtube.com/watch?v=Ie2GR4akbcU"
click at [491, 309] on button "Apply" at bounding box center [483, 306] width 30 height 13
click at [487, 308] on button "Apply" at bounding box center [483, 306] width 30 height 13
click at [144, 153] on icon "icon: close-circle" at bounding box center [146, 151] width 5 height 5
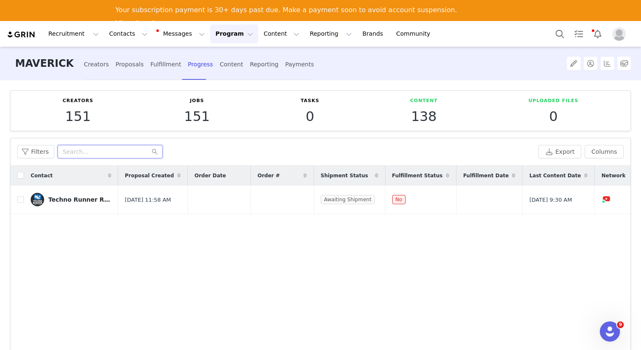
click at [111, 153] on input "text" at bounding box center [110, 151] width 105 height 13
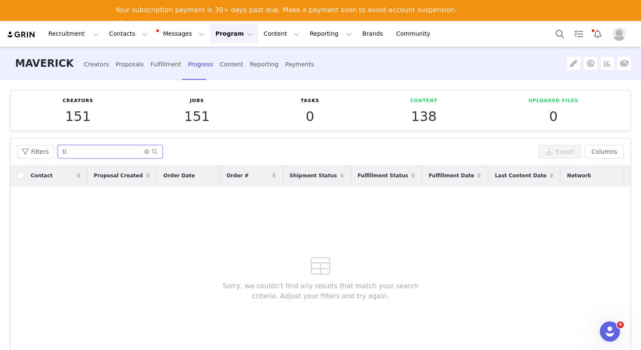
type input "t"
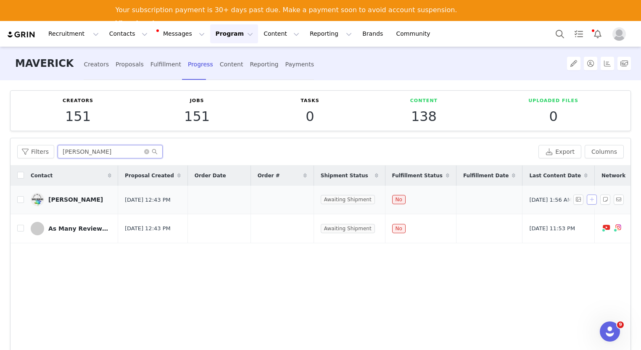
type input "[PERSON_NAME]"
click at [587, 200] on button "button" at bounding box center [592, 200] width 10 height 10
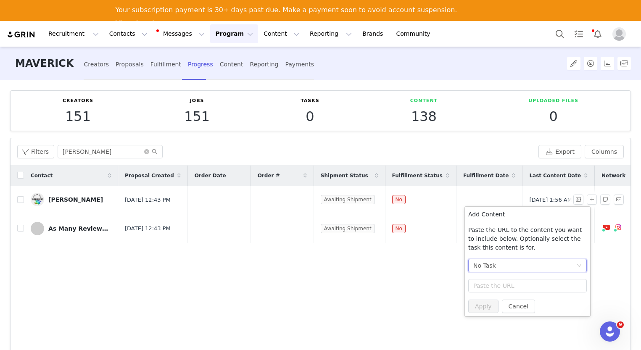
click at [500, 264] on div "No Task" at bounding box center [524, 265] width 103 height 13
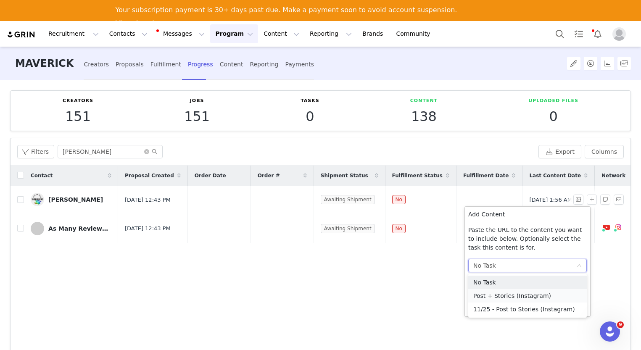
click at [500, 294] on li "Post + Stories (Instagram)" at bounding box center [527, 295] width 119 height 13
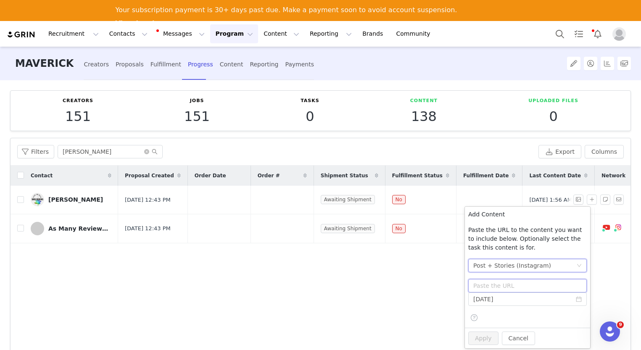
click at [492, 286] on input "text" at bounding box center [527, 285] width 119 height 13
paste input "[URL][DOMAIN_NAME]"
type input "[URL][DOMAIN_NAME]"
click at [521, 303] on input "[DATE]" at bounding box center [527, 299] width 119 height 13
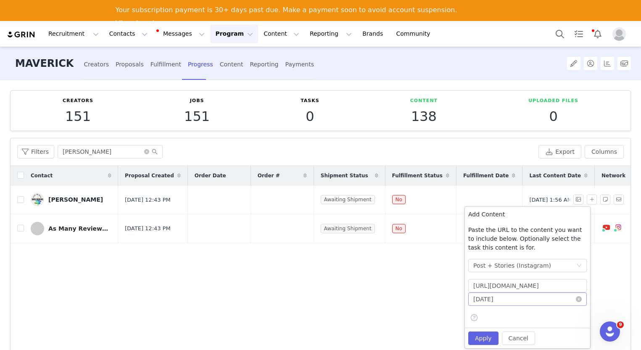
scroll to position [0, 0]
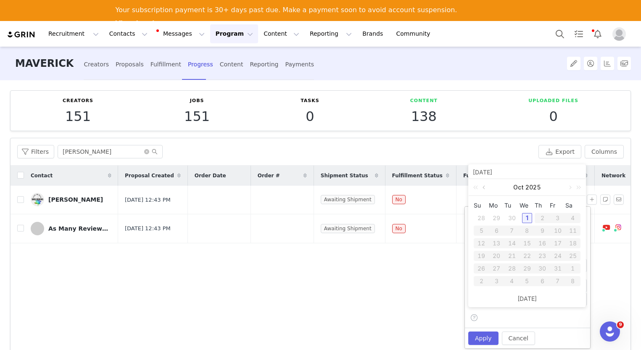
click at [484, 188] on link at bounding box center [485, 187] width 8 height 17
click at [511, 231] on div "9" at bounding box center [512, 231] width 10 height 10
type input "2025-09-09"
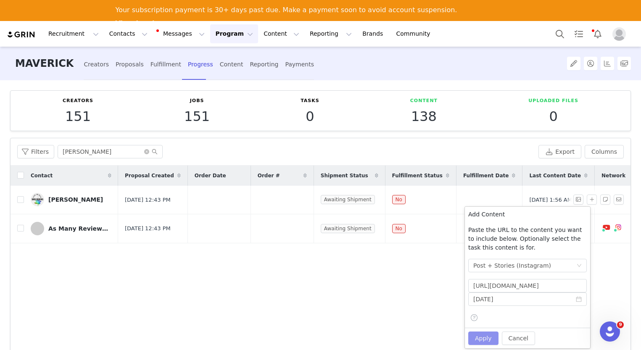
click at [491, 338] on button "Apply" at bounding box center [483, 338] width 30 height 13
click at [484, 343] on button "Apply" at bounding box center [483, 338] width 30 height 13
click at [444, 273] on div "Contact Proposal Created Order Date Order # Shipment Status Fulfillment Status …" at bounding box center [321, 266] width 620 height 201
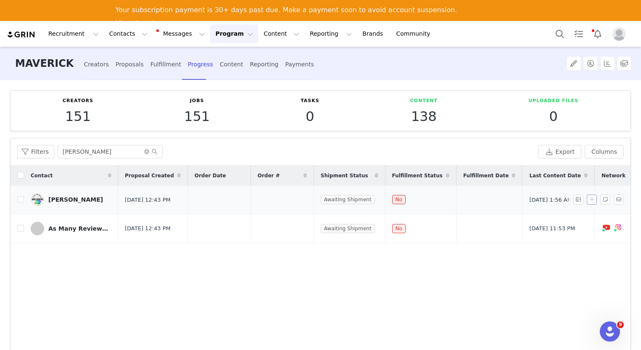
click at [587, 201] on button "button" at bounding box center [592, 200] width 10 height 10
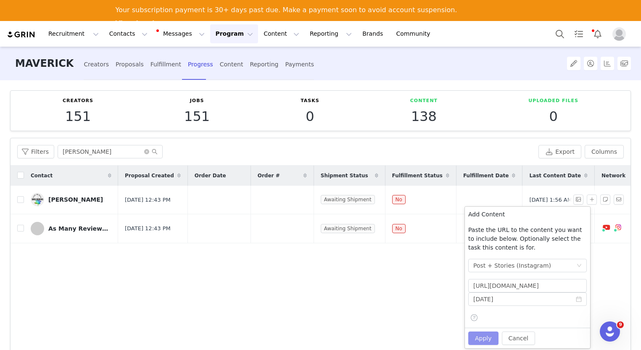
click at [491, 340] on button "Apply" at bounding box center [483, 338] width 30 height 13
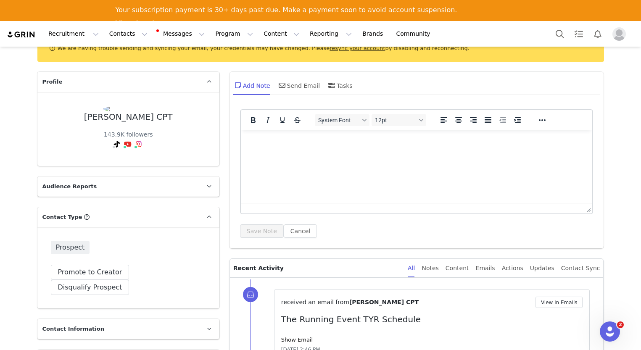
click at [98, 256] on div "Prospect Promote to Creator Disqualify this Prospect? Yes, disqualify Disqualif…" at bounding box center [128, 267] width 182 height 81
click at [98, 267] on button "Promote to Creator" at bounding box center [90, 272] width 79 height 15
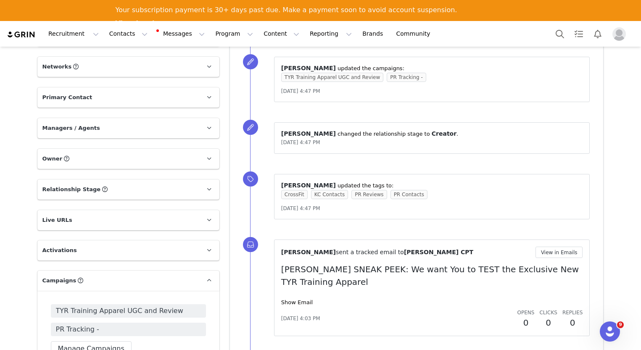
scroll to position [484, 0]
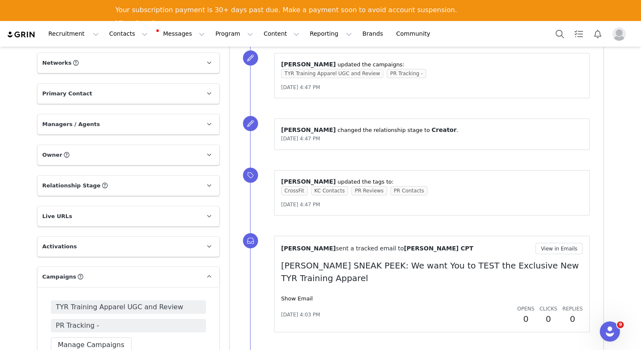
click at [102, 159] on p "Owner The account user who owns the contact" at bounding box center [118, 155] width 162 height 20
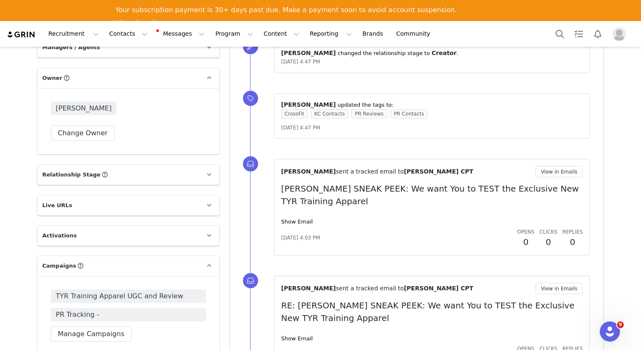
scroll to position [613, 0]
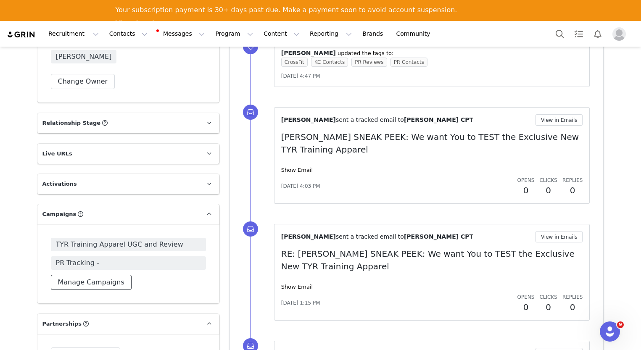
click at [86, 284] on button "Manage Campaigns" at bounding box center [91, 282] width 81 height 15
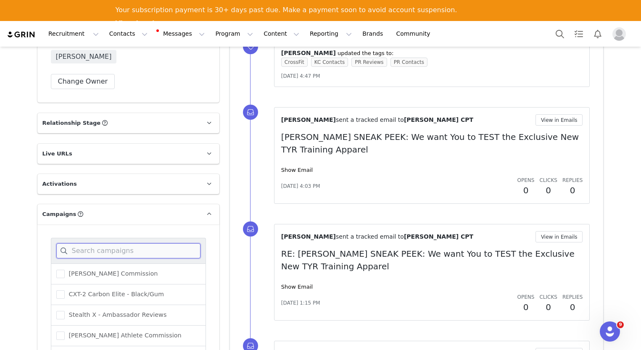
click at [98, 257] on input at bounding box center [128, 250] width 144 height 15
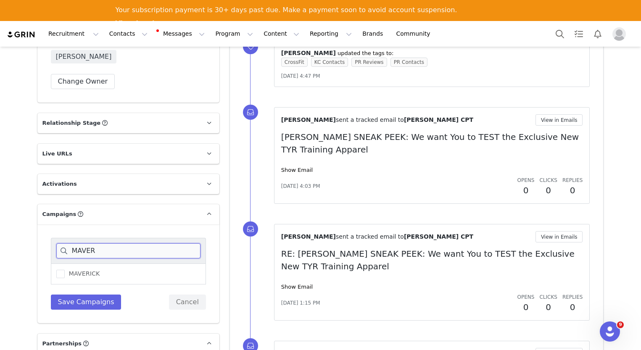
type input "MAVER"
click at [132, 275] on div "MAVERICK" at bounding box center [128, 274] width 155 height 21
click at [87, 279] on div "MAVERICK" at bounding box center [128, 274] width 155 height 21
click at [57, 277] on span at bounding box center [60, 274] width 8 height 8
click at [65, 270] on input "MAVERICK" at bounding box center [65, 270] width 0 height 0
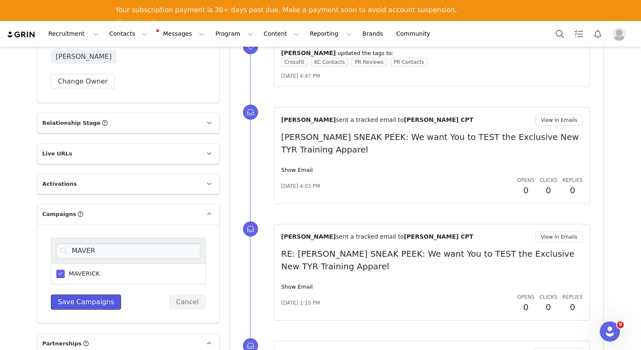
click at [67, 304] on button "Save Campaigns" at bounding box center [86, 302] width 71 height 15
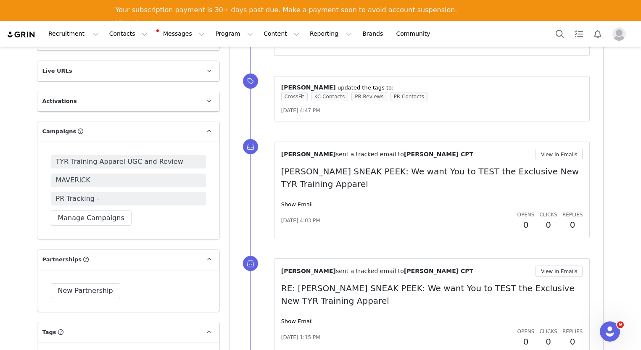
scroll to position [793, 0]
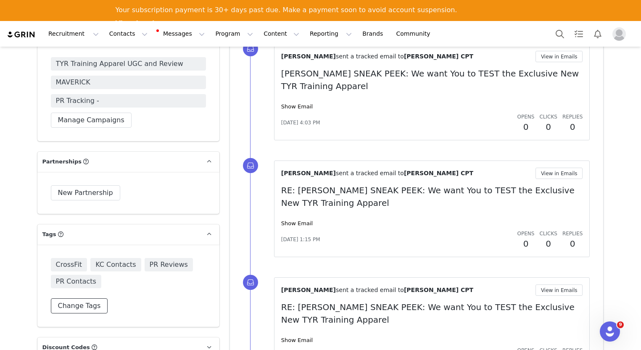
click at [75, 305] on button "Change Tags" at bounding box center [79, 305] width 57 height 15
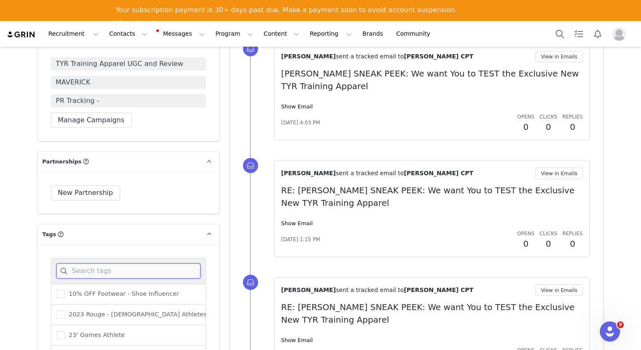
click at [92, 275] on input at bounding box center [128, 271] width 144 height 15
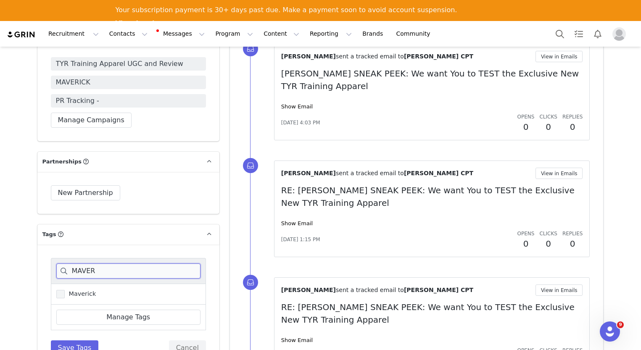
type input "MAVER"
click at [61, 295] on span at bounding box center [60, 294] width 8 height 8
click at [65, 290] on input "Maverick" at bounding box center [65, 290] width 0 height 0
click at [69, 345] on button "Save Tags" at bounding box center [75, 348] width 48 height 15
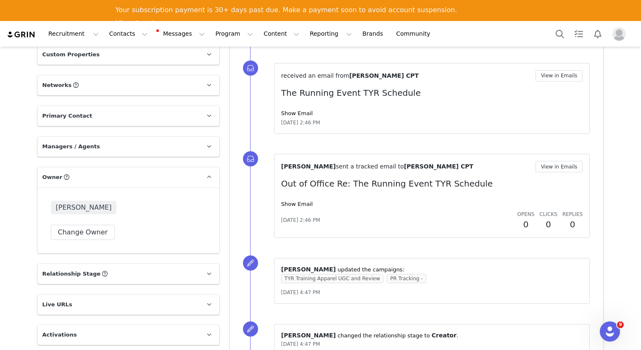
scroll to position [265, 0]
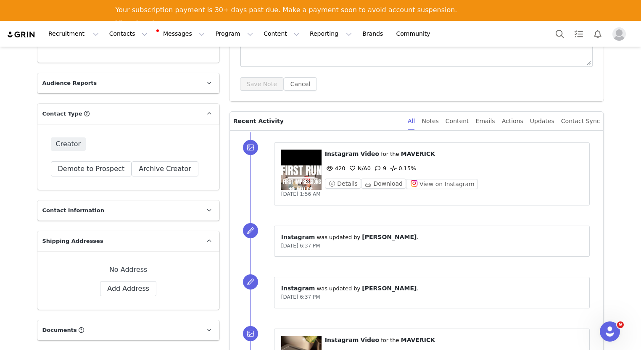
scroll to position [11, 0]
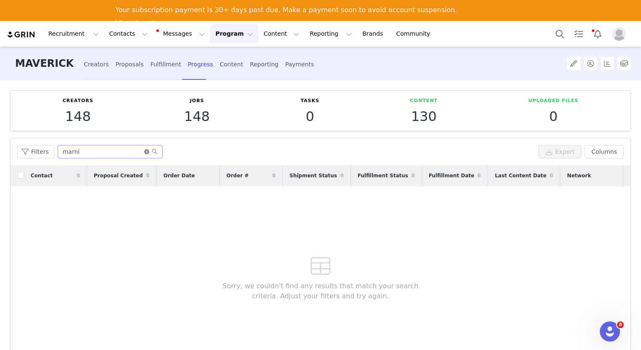
click at [146, 152] on icon "icon: close-circle" at bounding box center [146, 151] width 5 height 5
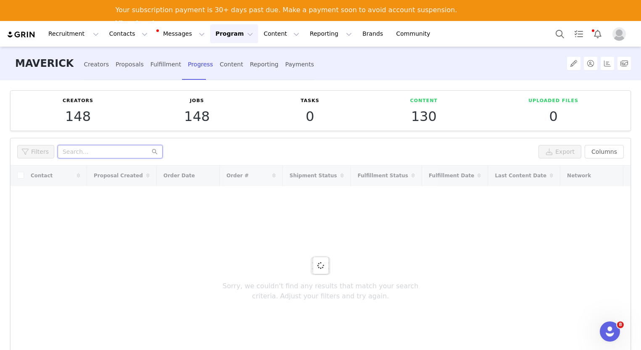
click at [90, 148] on input "text" at bounding box center [110, 151] width 105 height 13
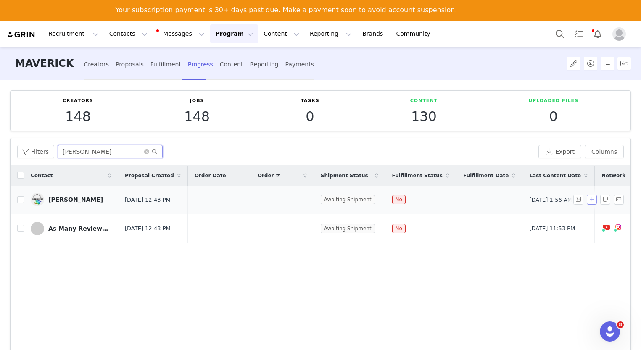
type input "[PERSON_NAME]"
click at [587, 203] on button "button" at bounding box center [592, 200] width 10 height 10
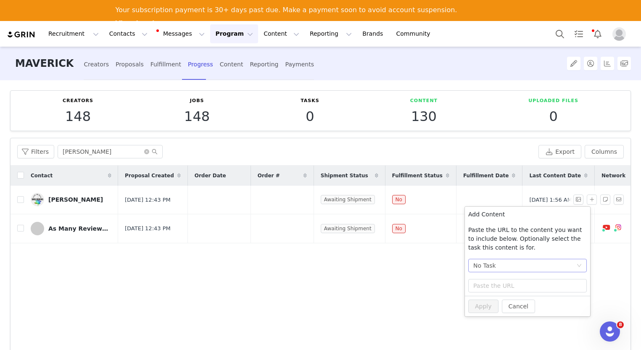
click at [522, 272] on div "No Task" at bounding box center [524, 265] width 103 height 13
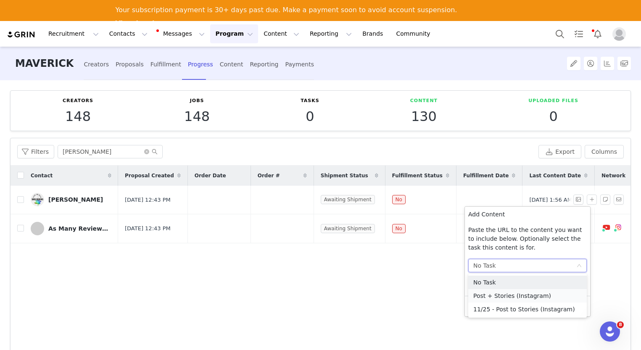
click at [521, 298] on li "Post + Stories (Instagram)" at bounding box center [527, 295] width 119 height 13
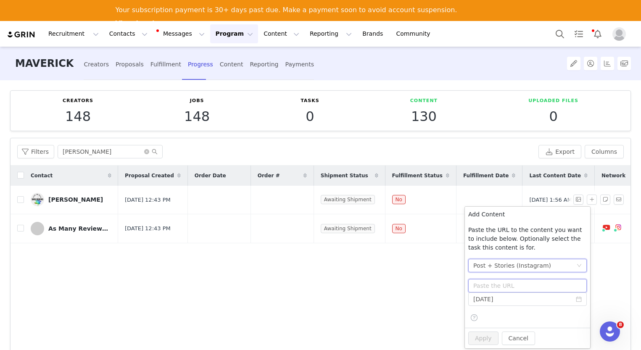
click at [495, 283] on input "text" at bounding box center [527, 285] width 119 height 13
paste input "[URL][DOMAIN_NAME]"
type input "[URL][DOMAIN_NAME]"
click at [499, 300] on input "[DATE]" at bounding box center [527, 299] width 119 height 13
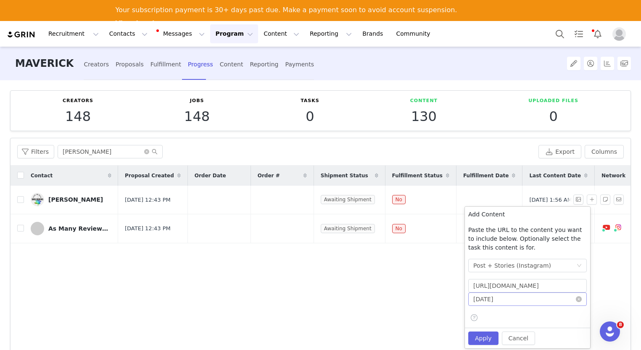
scroll to position [0, 0]
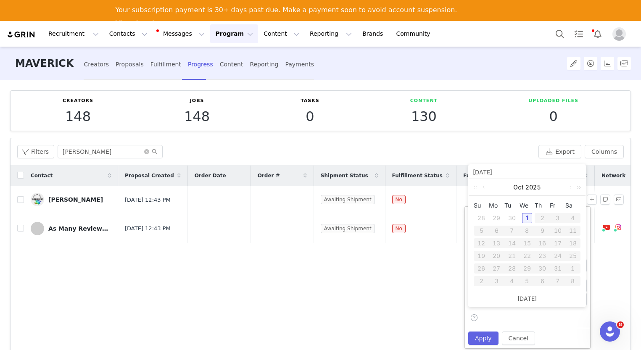
click at [482, 189] on link at bounding box center [485, 187] width 8 height 17
click at [573, 217] on div "6" at bounding box center [573, 218] width 10 height 10
type input "[DATE]"
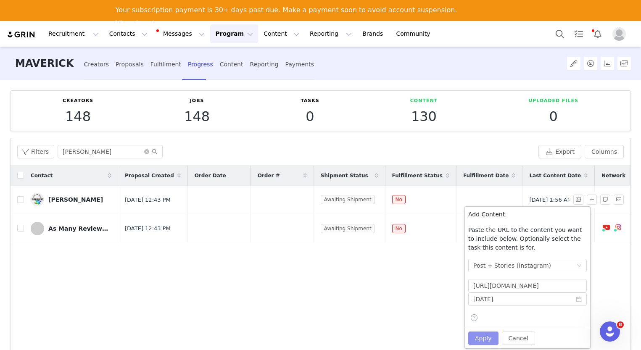
click at [488, 338] on button "Apply" at bounding box center [483, 338] width 30 height 13
click at [522, 335] on button "Cancel" at bounding box center [518, 338] width 33 height 13
